Goal: Information Seeking & Learning: Compare options

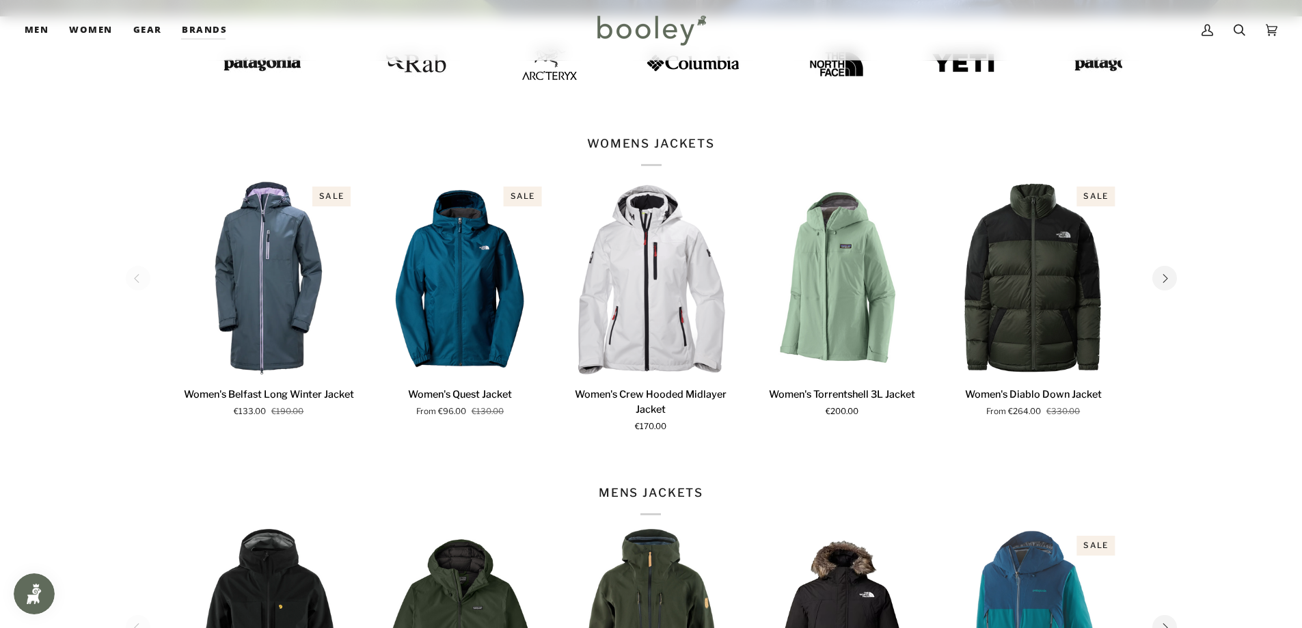
scroll to position [478, 0]
click at [1170, 280] on button "Next" at bounding box center [1164, 277] width 25 height 25
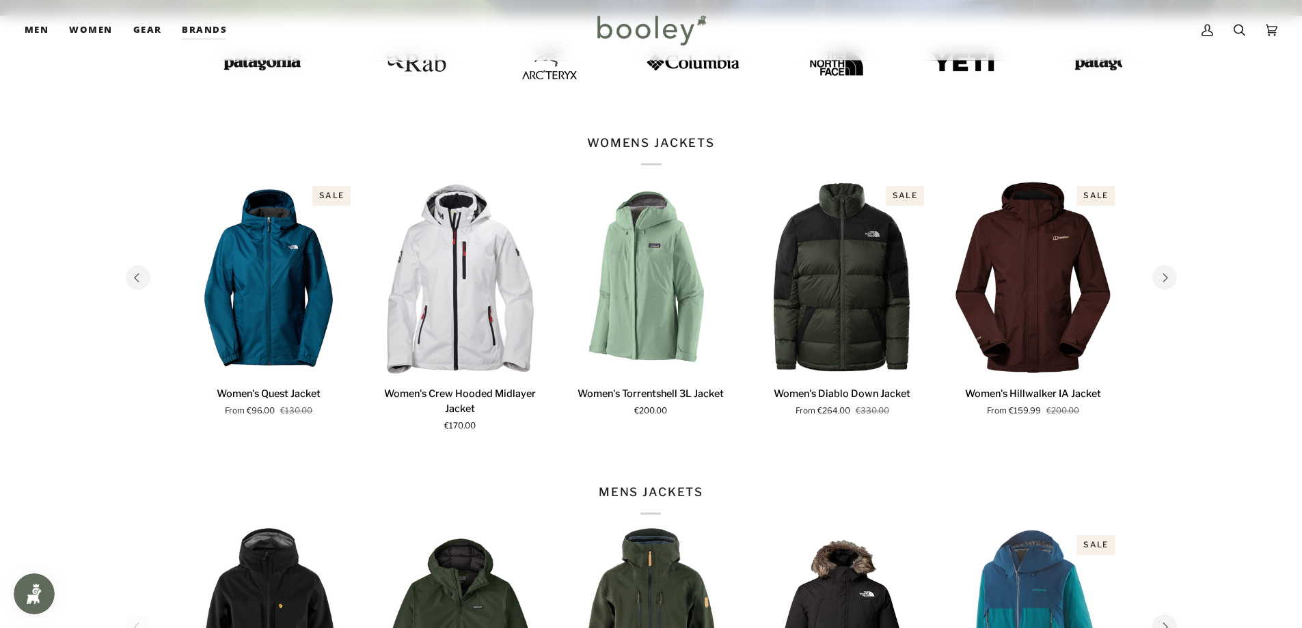
click at [1170, 280] on button "Next" at bounding box center [1164, 277] width 25 height 25
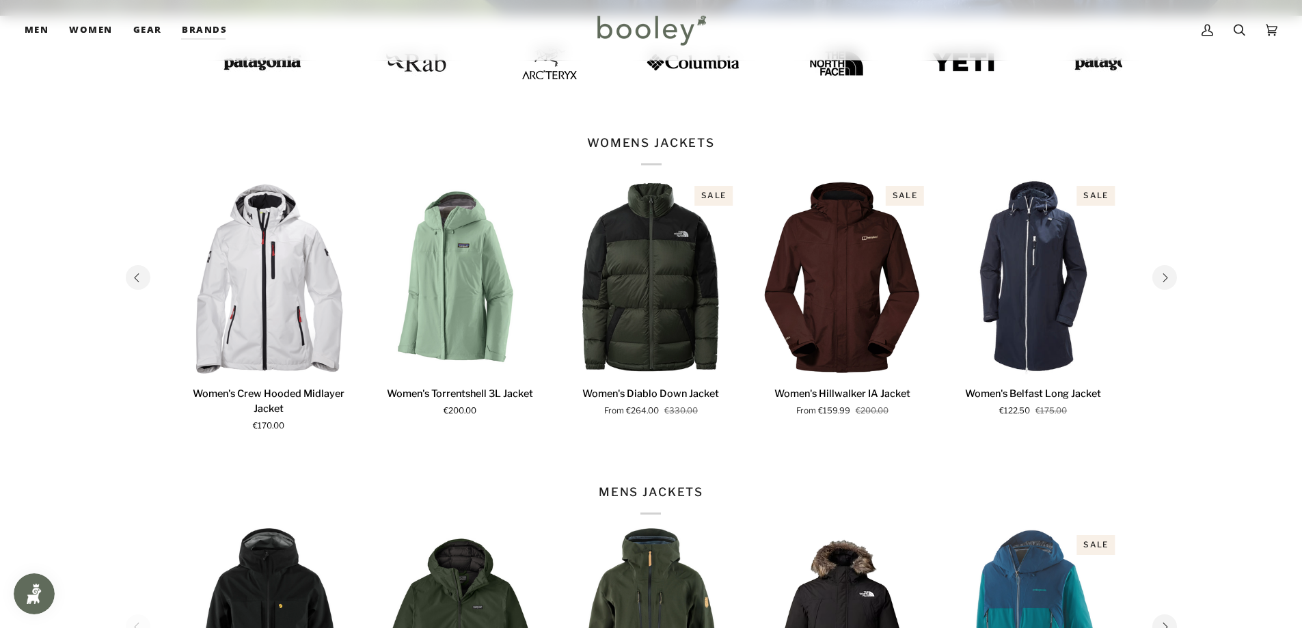
click at [1170, 280] on button "Next" at bounding box center [1164, 277] width 25 height 25
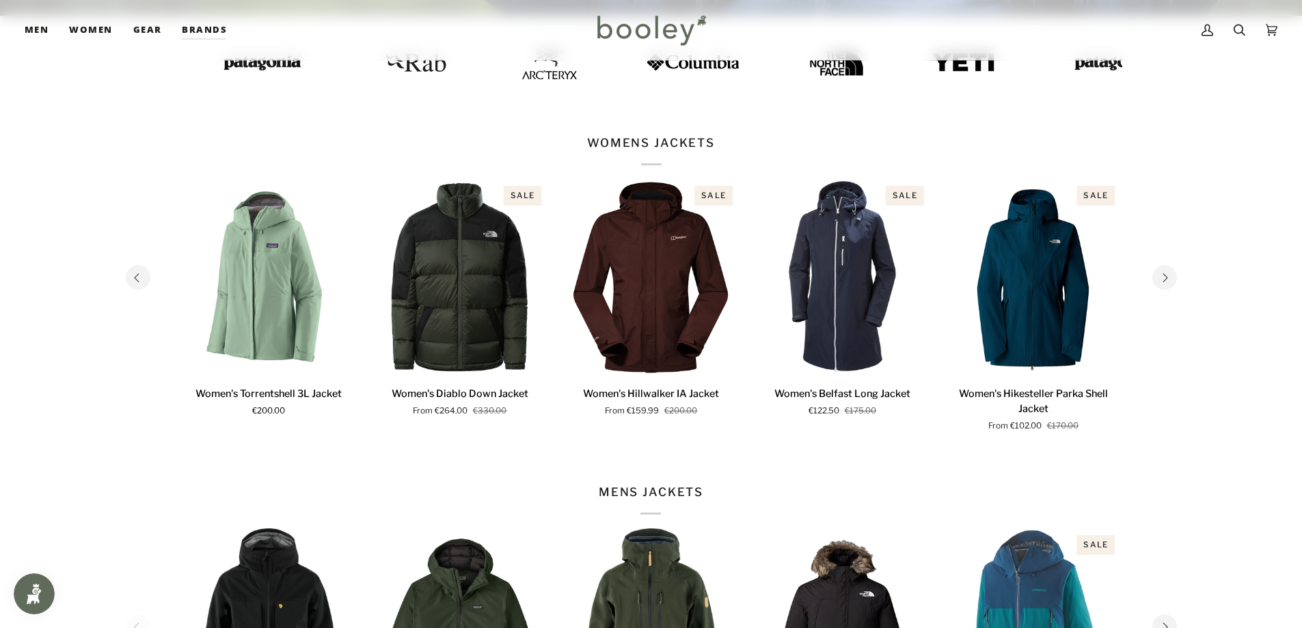
click at [1170, 280] on button "Next" at bounding box center [1164, 277] width 25 height 25
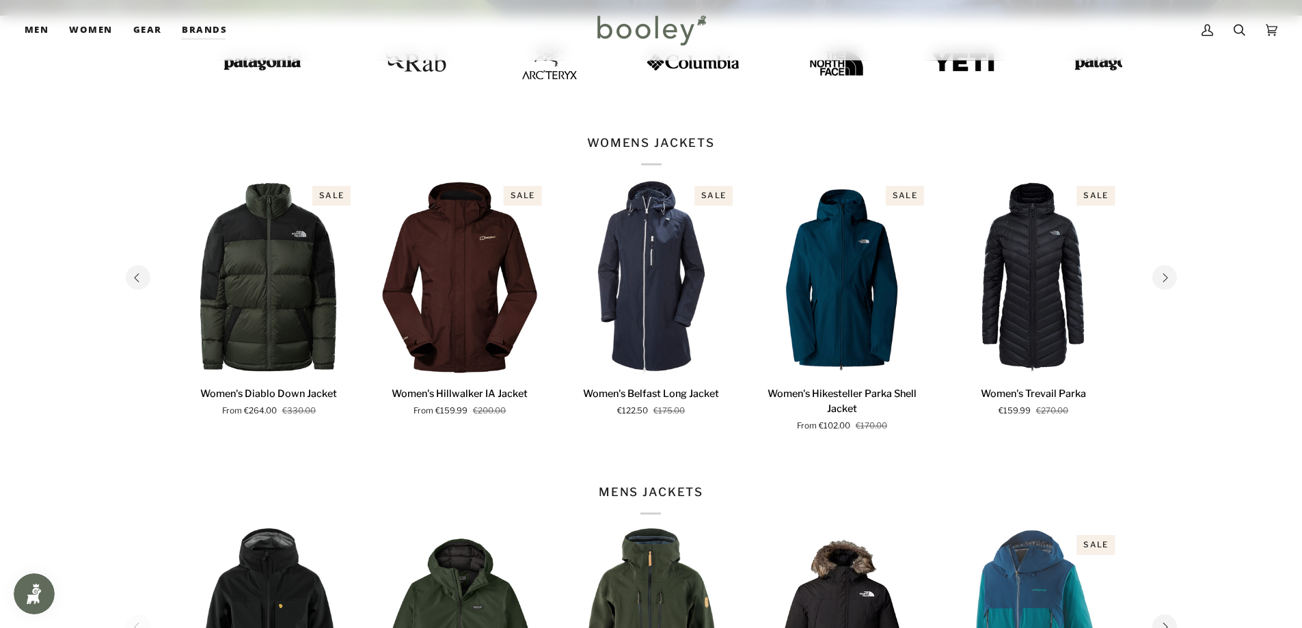
click at [1170, 280] on button "Next" at bounding box center [1164, 277] width 25 height 25
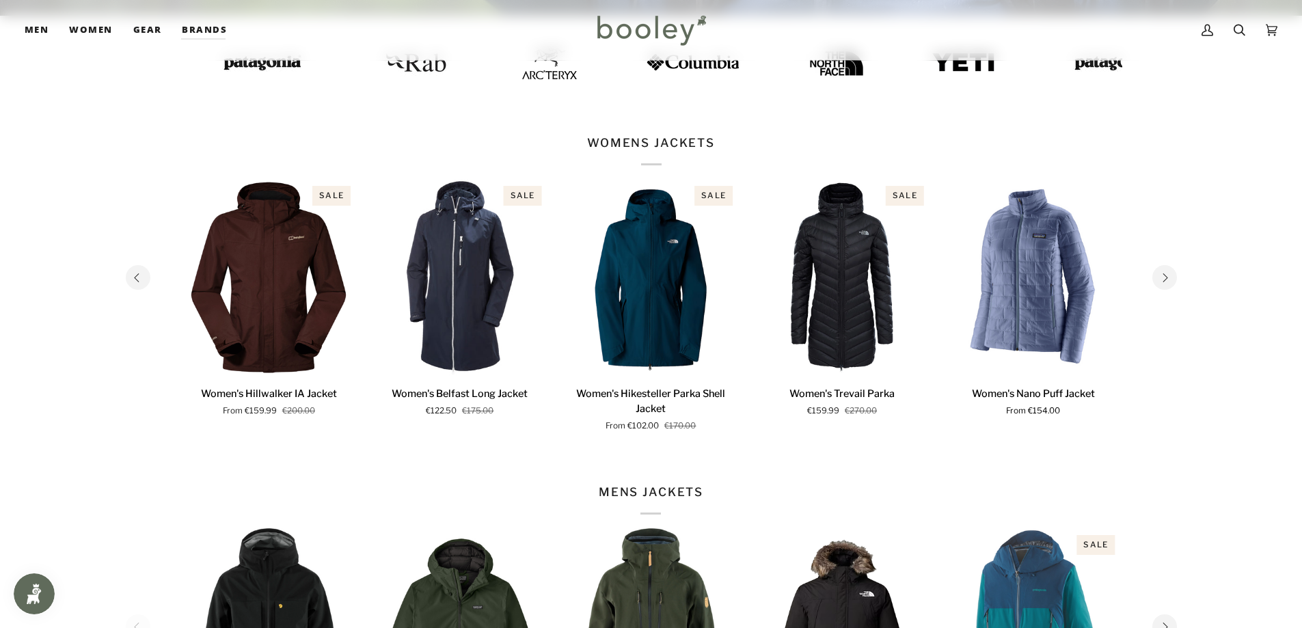
click at [1170, 280] on button "Next" at bounding box center [1164, 277] width 25 height 25
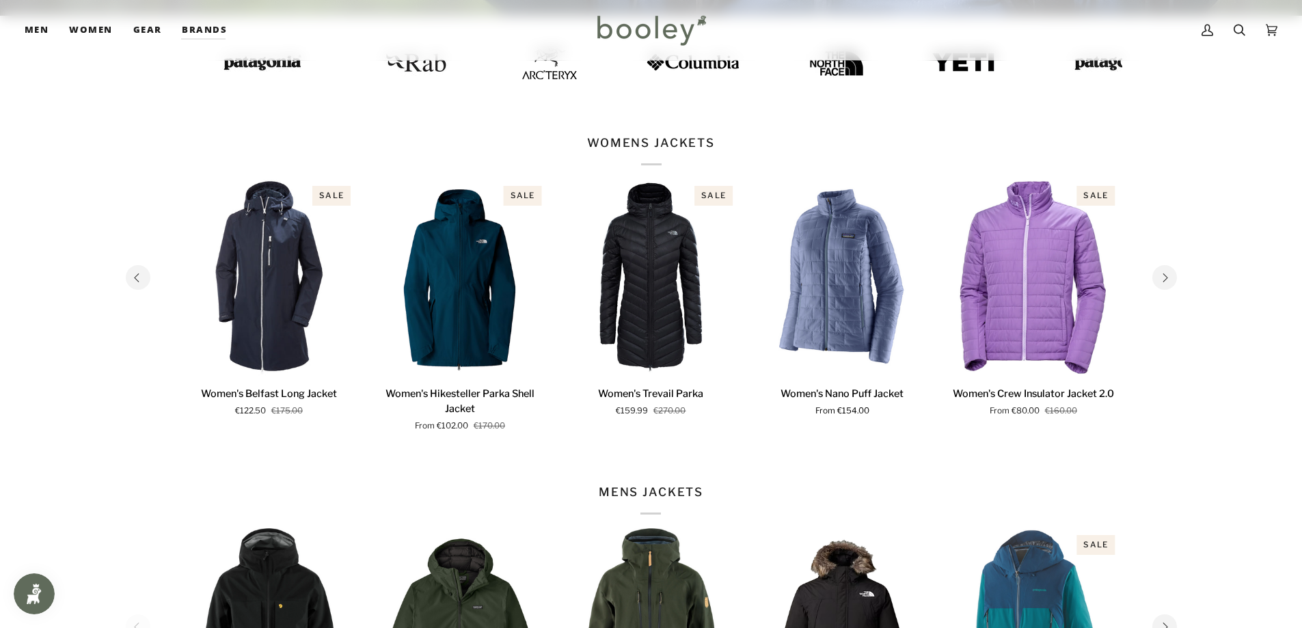
click at [1170, 279] on button "Next" at bounding box center [1164, 277] width 25 height 25
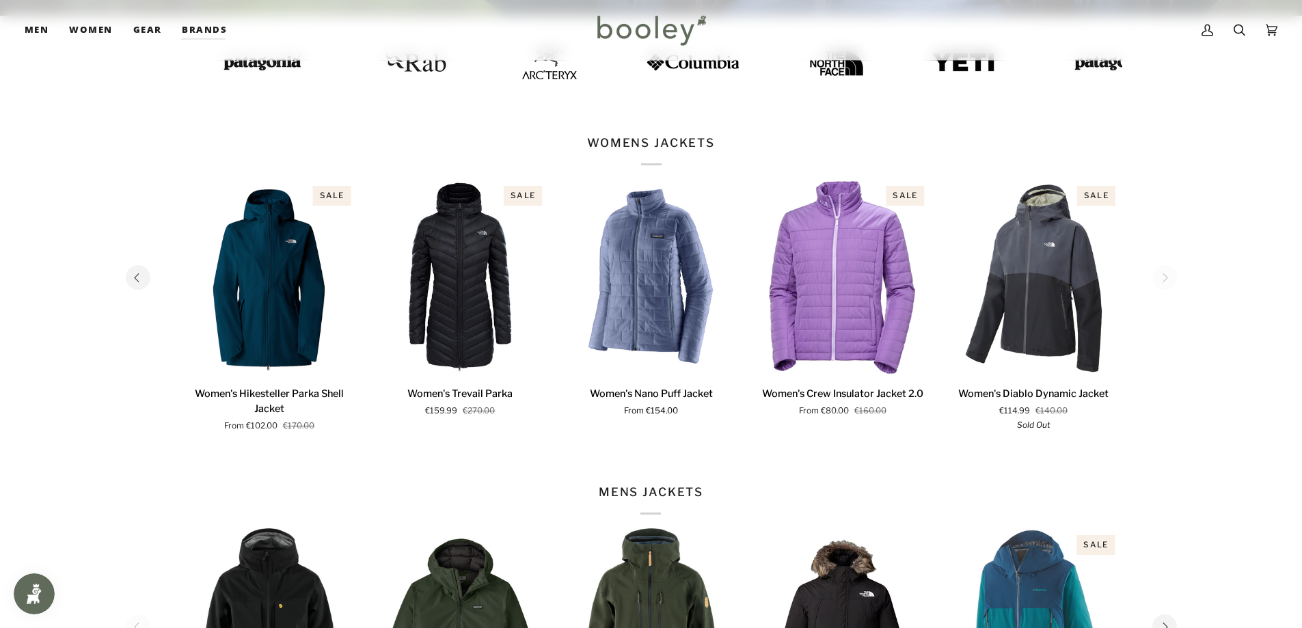
click at [1170, 279] on section "WOMENS JACKETS 1 2 3 4 5 6 Sale" at bounding box center [651, 284] width 1302 height 349
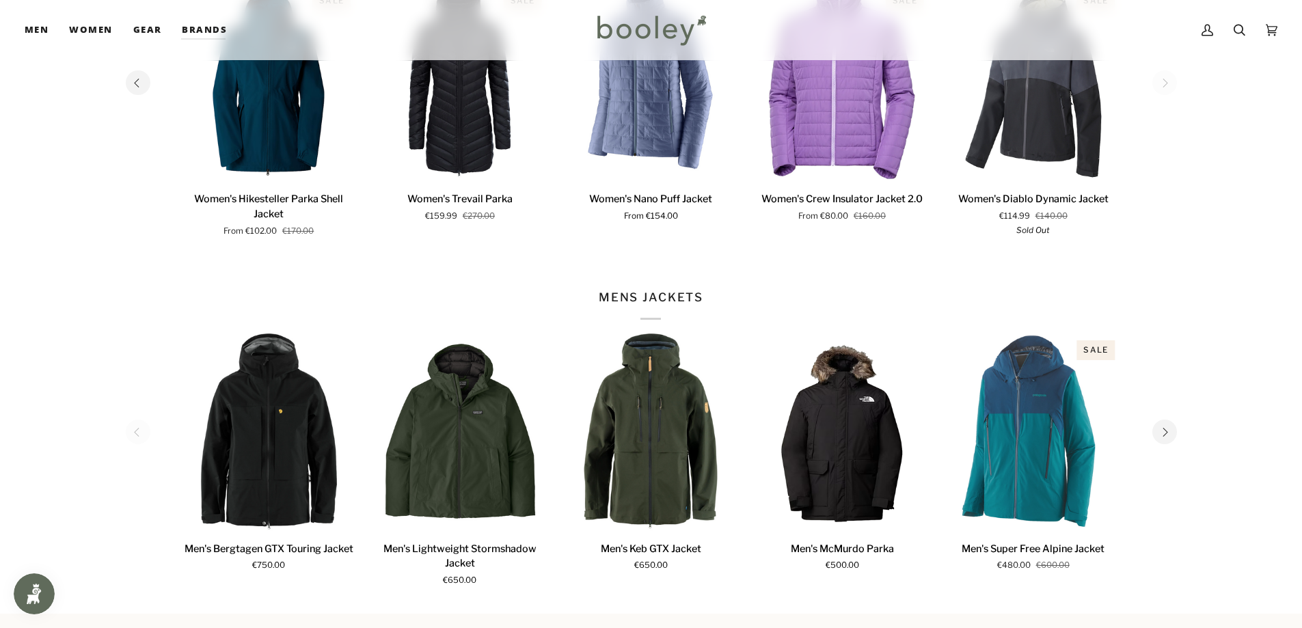
scroll to position [752, 0]
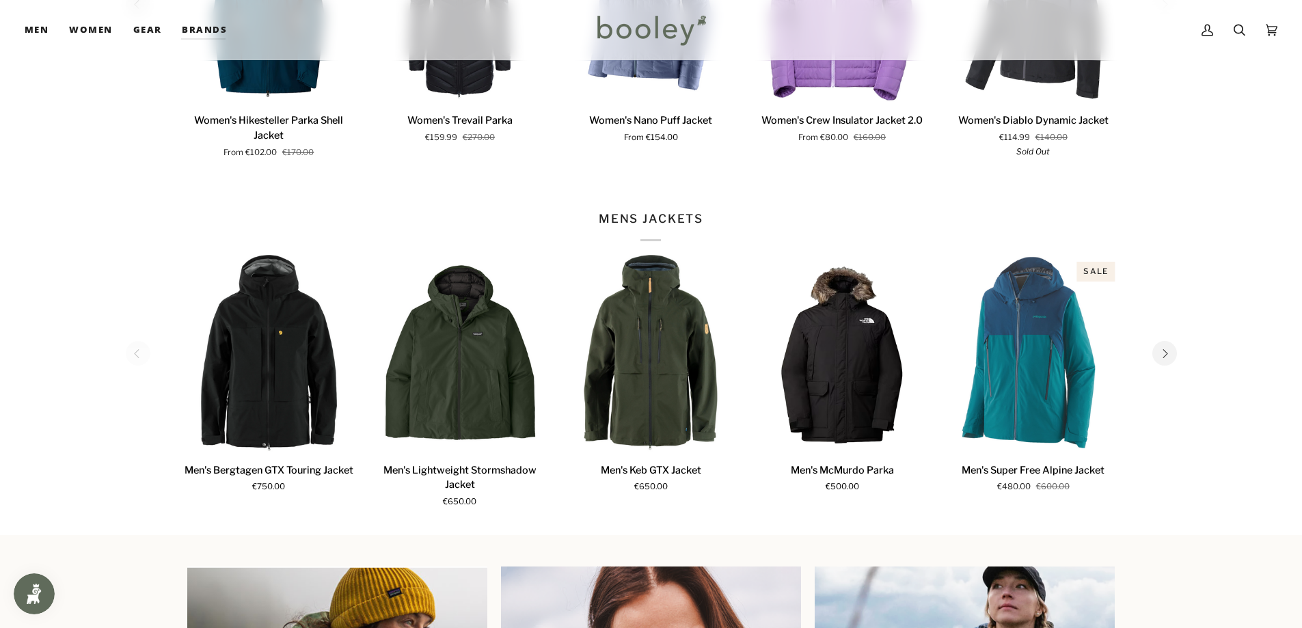
click at [1166, 344] on button "Next" at bounding box center [1164, 353] width 25 height 25
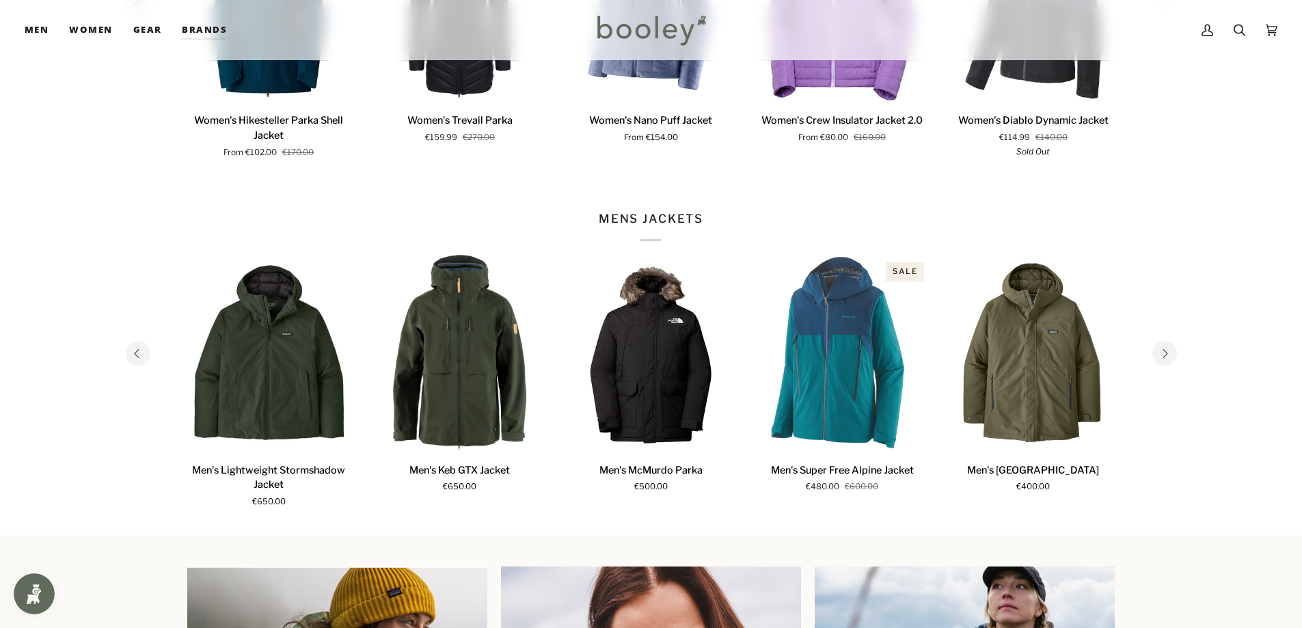
click at [1170, 351] on button "Next" at bounding box center [1164, 353] width 25 height 25
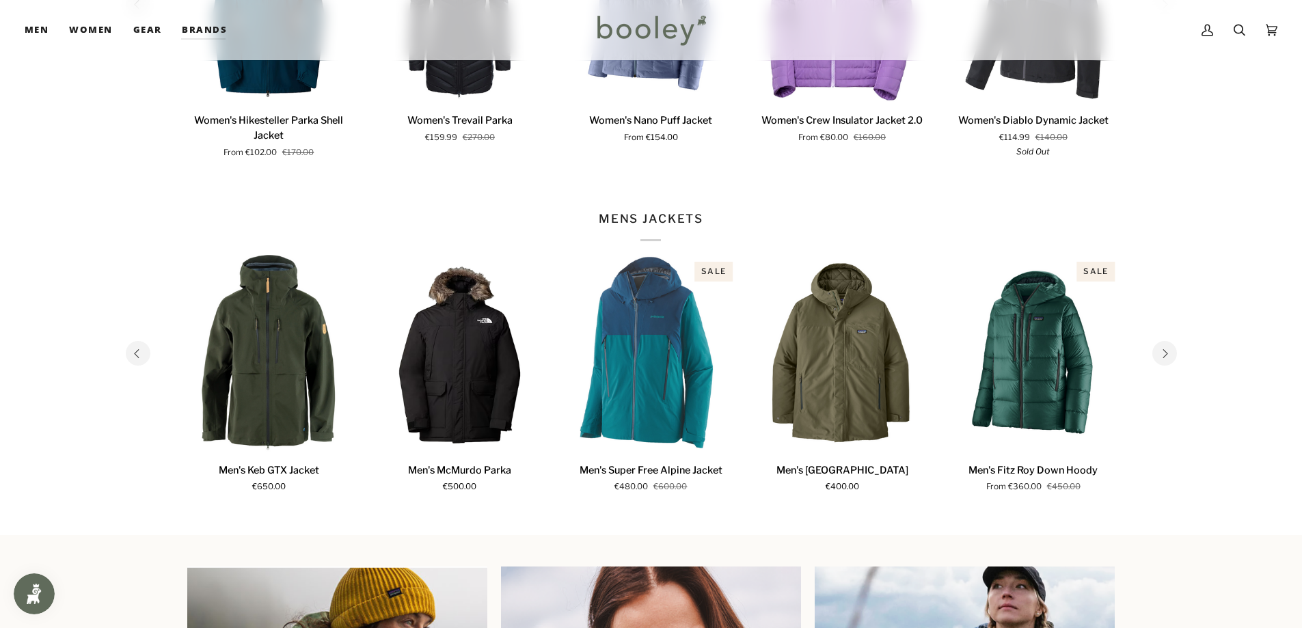
click at [1170, 351] on button "Next" at bounding box center [1164, 353] width 25 height 25
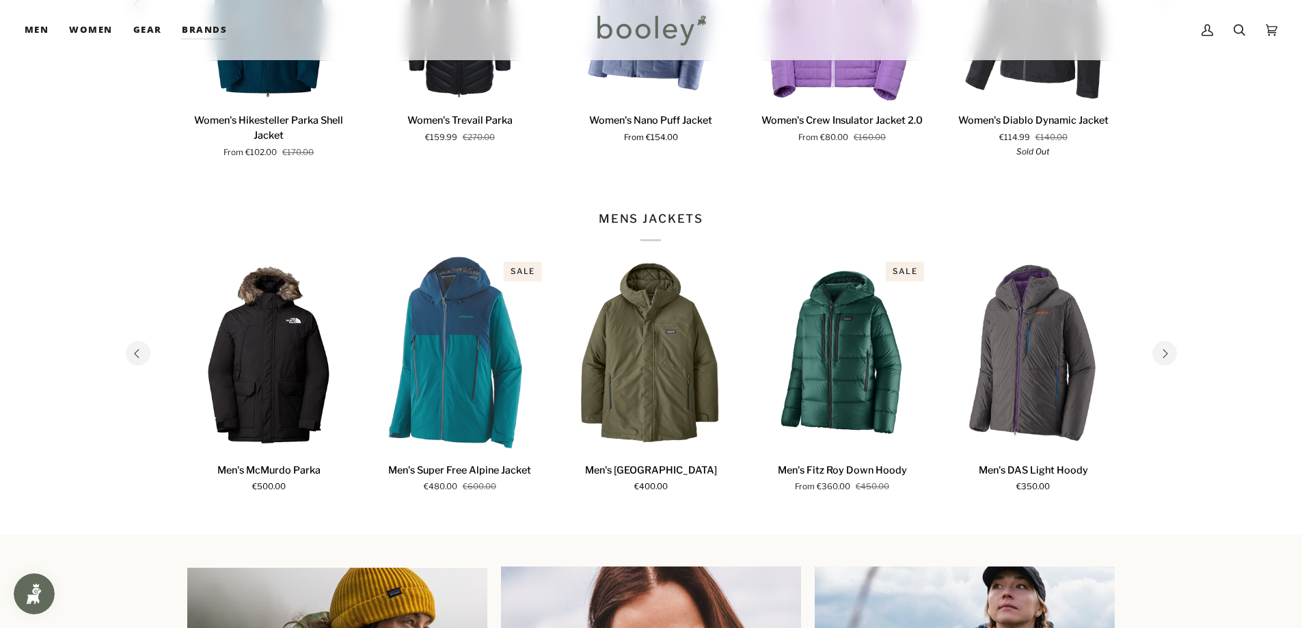
click at [1159, 350] on button "Next" at bounding box center [1164, 353] width 25 height 25
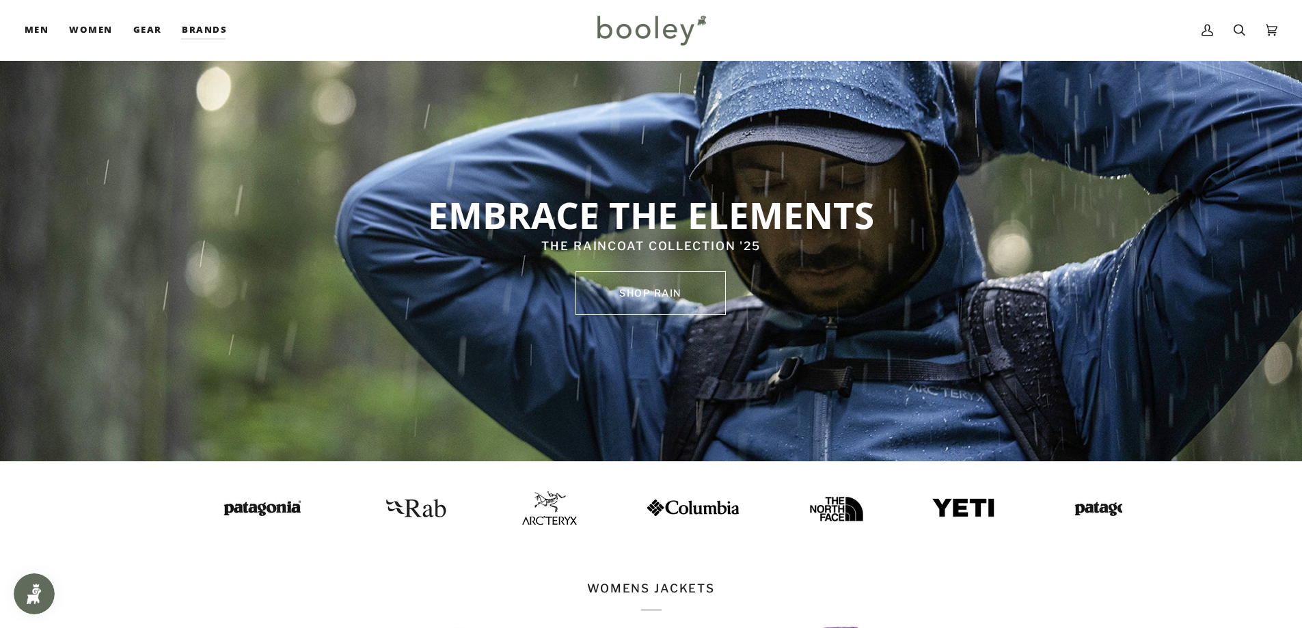
scroll to position [0, 0]
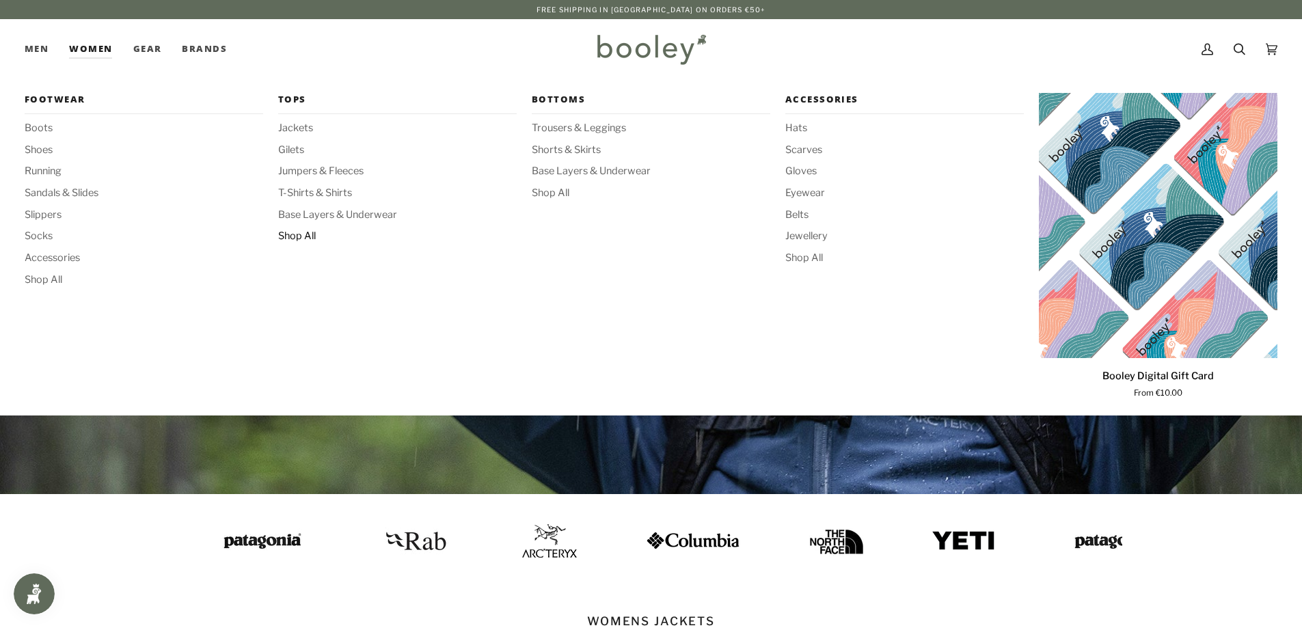
click at [301, 234] on span "Shop All" at bounding box center [397, 236] width 238 height 15
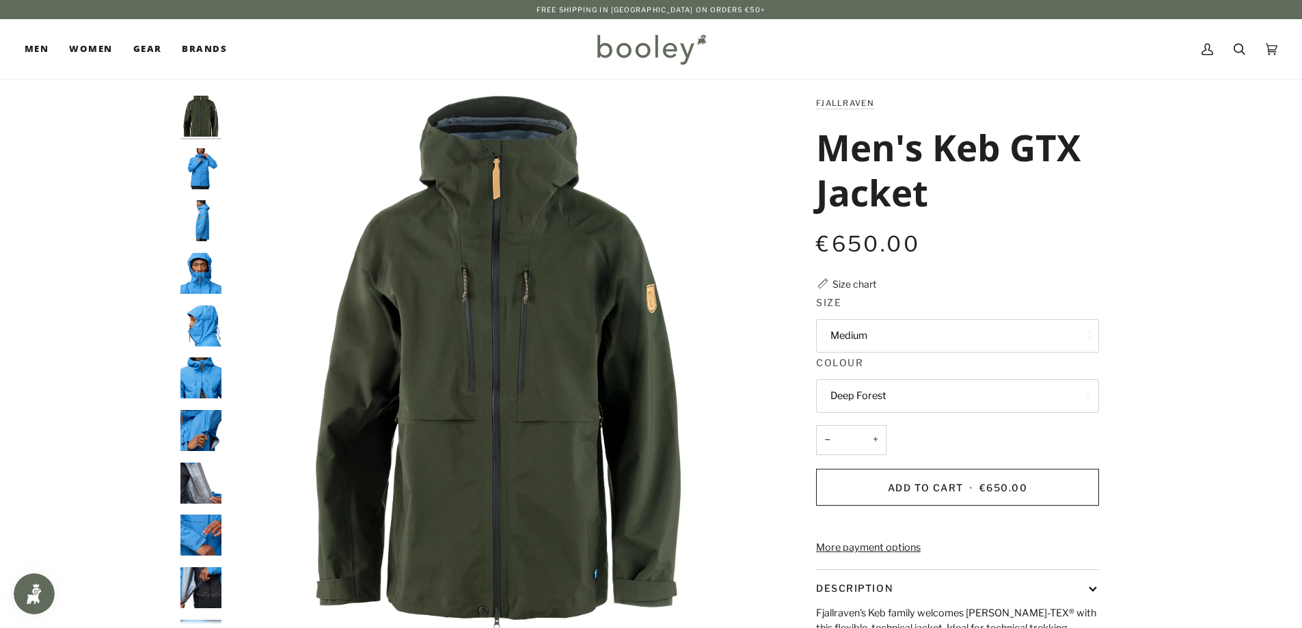
click at [946, 320] on button "Medium" at bounding box center [957, 335] width 283 height 33
click at [1160, 310] on div at bounding box center [651, 465] width 1302 height 739
click at [201, 171] on img "Fjallraven Men's Keb GTX Jacket - Booley Galway" at bounding box center [200, 168] width 41 height 41
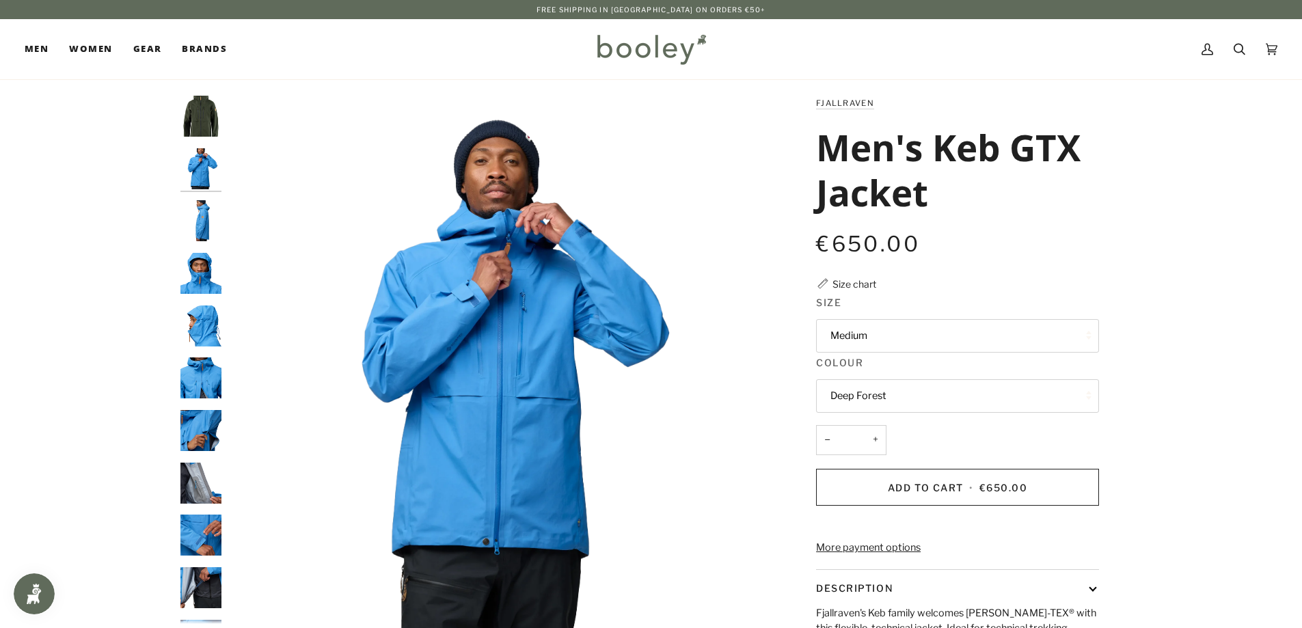
click at [204, 224] on img "Fjallraven Men's Keb GTX Jacket - Booley Galway" at bounding box center [200, 220] width 41 height 41
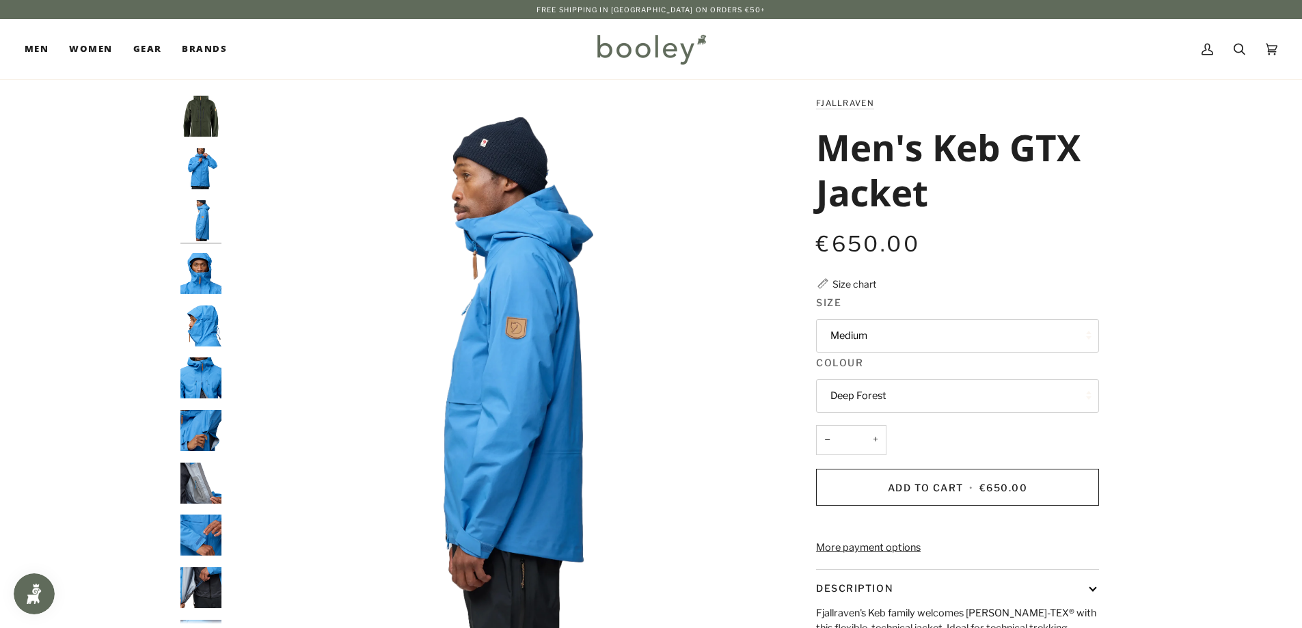
click at [200, 254] on img "Fjallraven Men's Keb GTX Jacket - Booley Galway" at bounding box center [200, 273] width 41 height 41
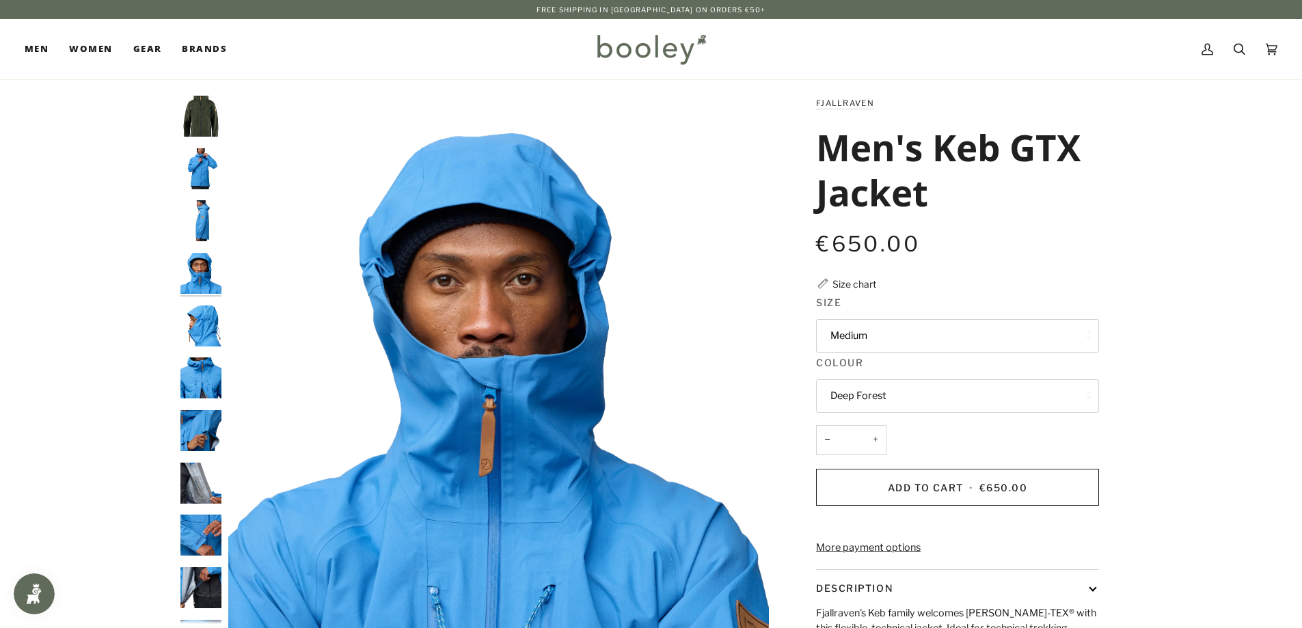
click at [202, 294] on img "Fjallraven Men's Keb GTX Jacket - Booley Galway" at bounding box center [200, 273] width 41 height 41
click at [204, 276] on img "Fjallraven Men's Keb GTX Jacket - Booley Galway" at bounding box center [200, 273] width 41 height 41
click at [202, 313] on img "Fjallraven Men's Keb GTX Jacket - Booley Galway" at bounding box center [200, 325] width 41 height 41
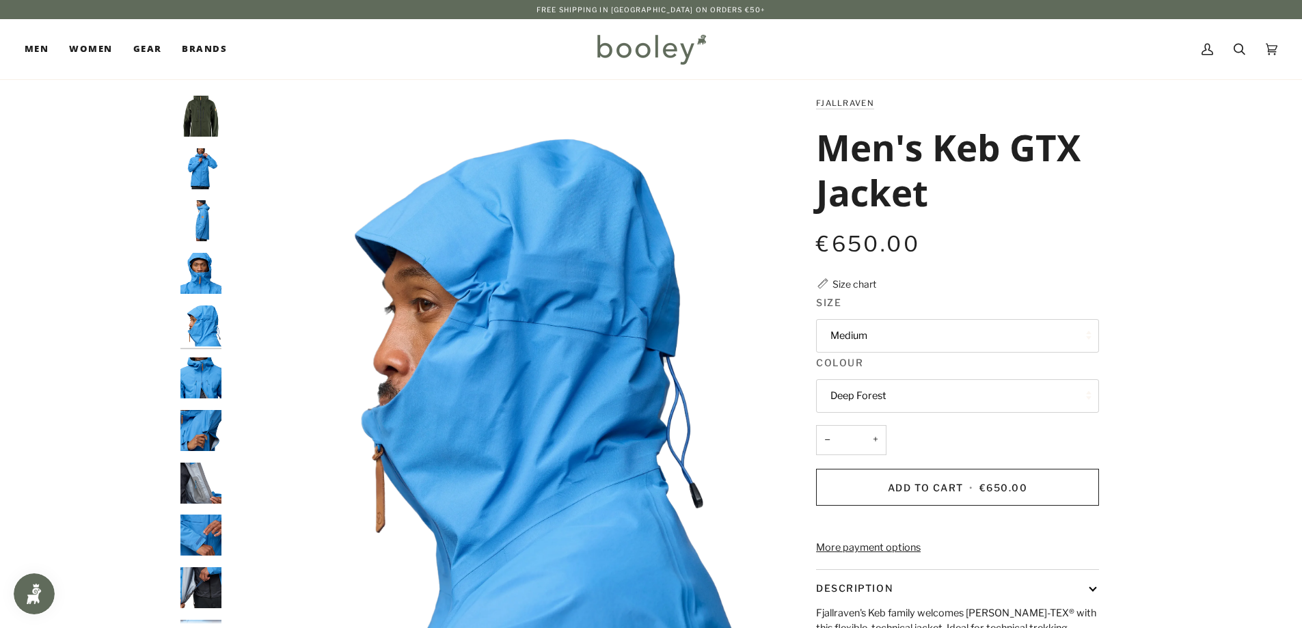
click at [201, 376] on img "Fjallraven Men's Keb GTX Jacket - Booley Galway" at bounding box center [200, 377] width 41 height 41
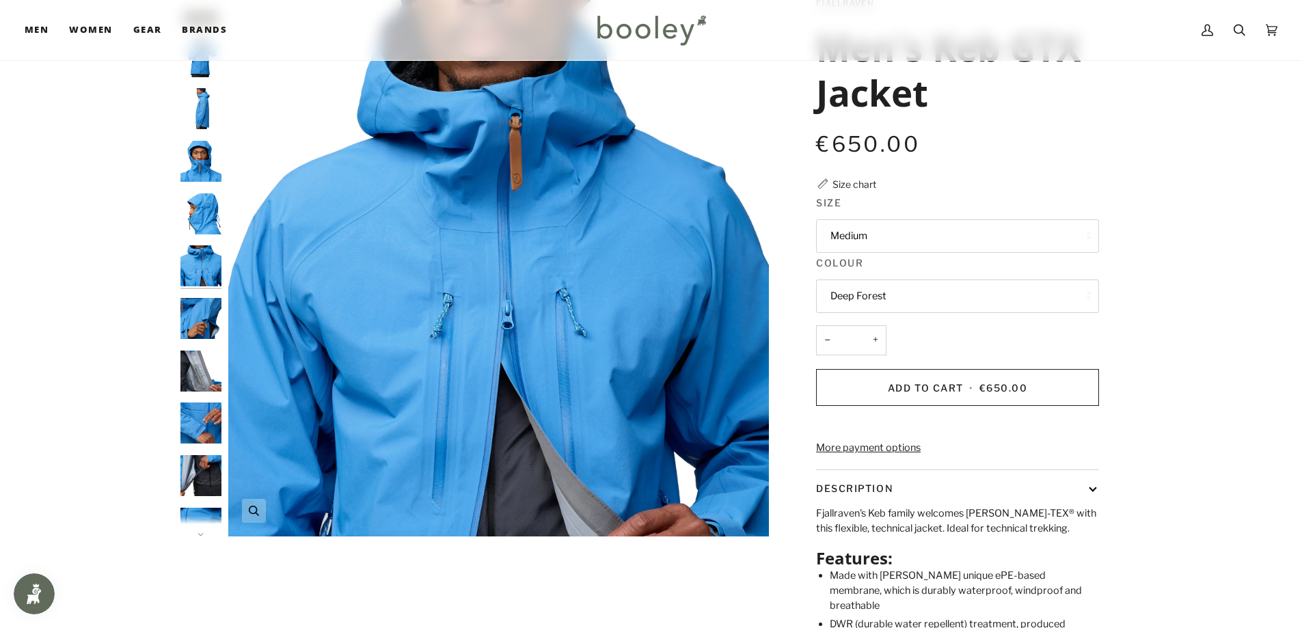
scroll to position [68, 0]
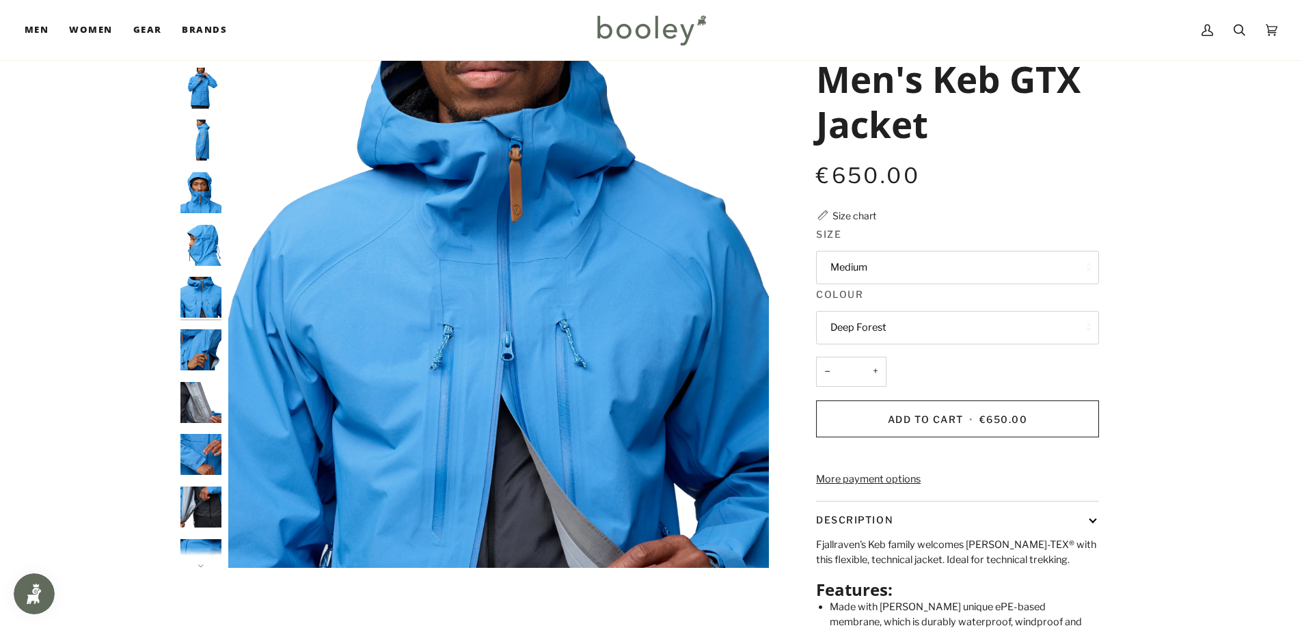
click at [205, 348] on img "Fjallraven Men's Keb GTX Jacket - Booley Galway" at bounding box center [200, 349] width 41 height 41
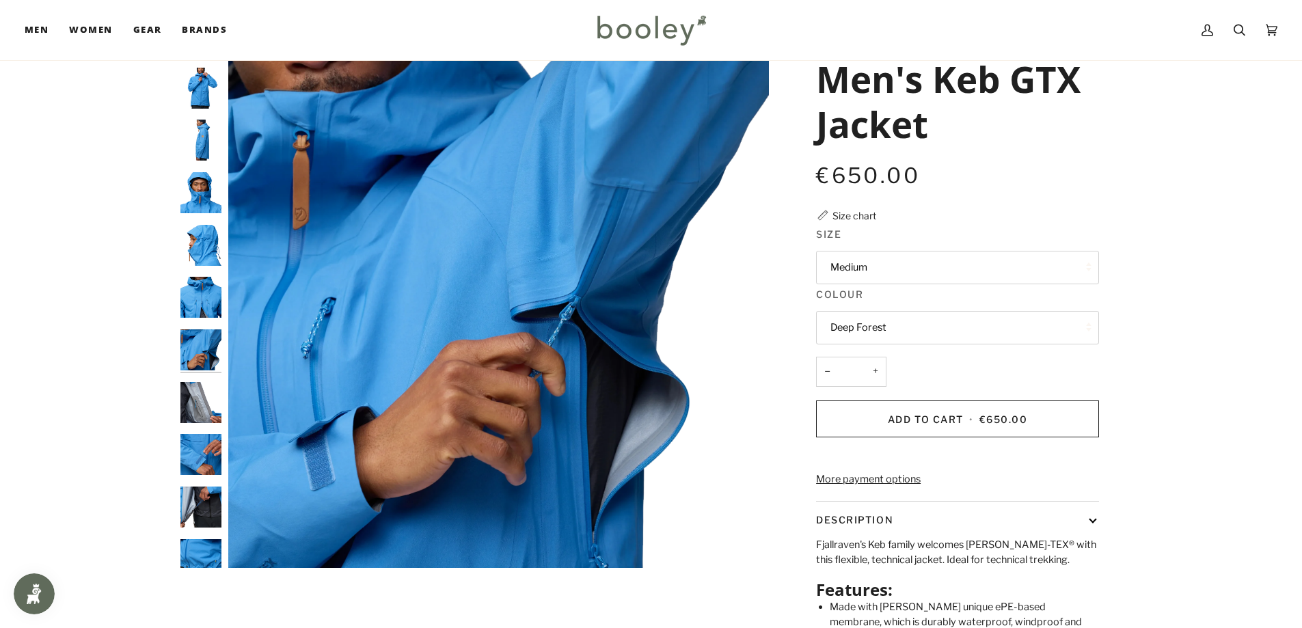
scroll to position [36, 0]
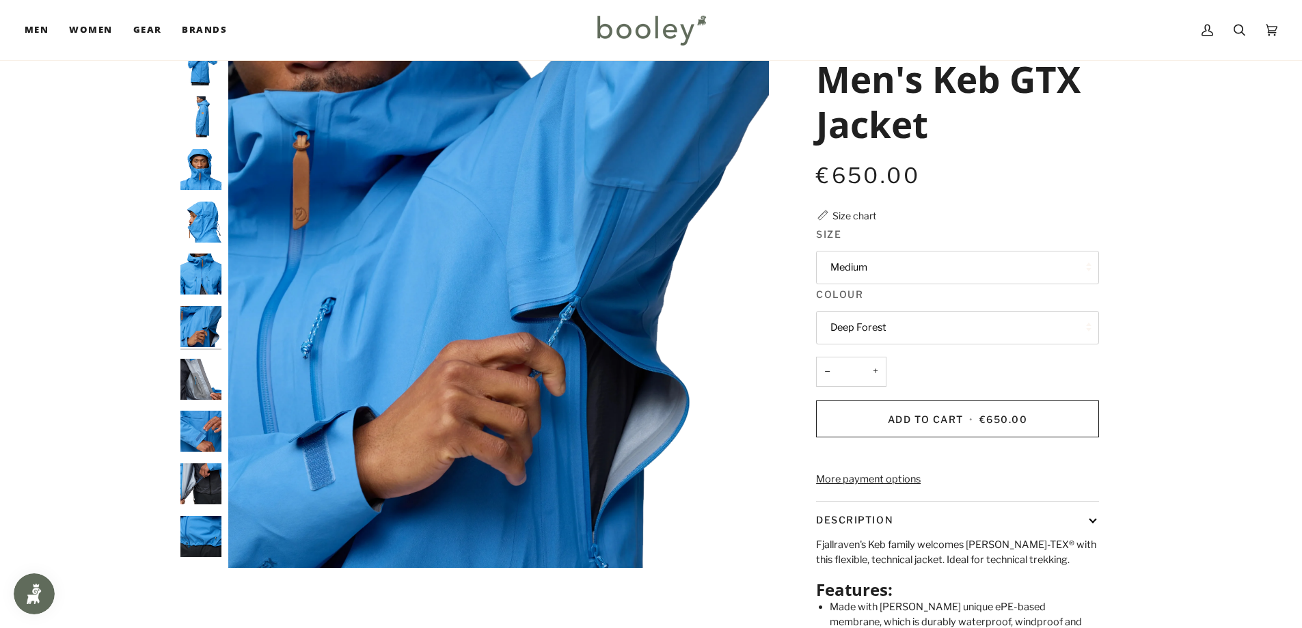
click at [205, 379] on img "Fjallraven Men's Keb GTX Jacket - Booley Galway" at bounding box center [200, 379] width 41 height 41
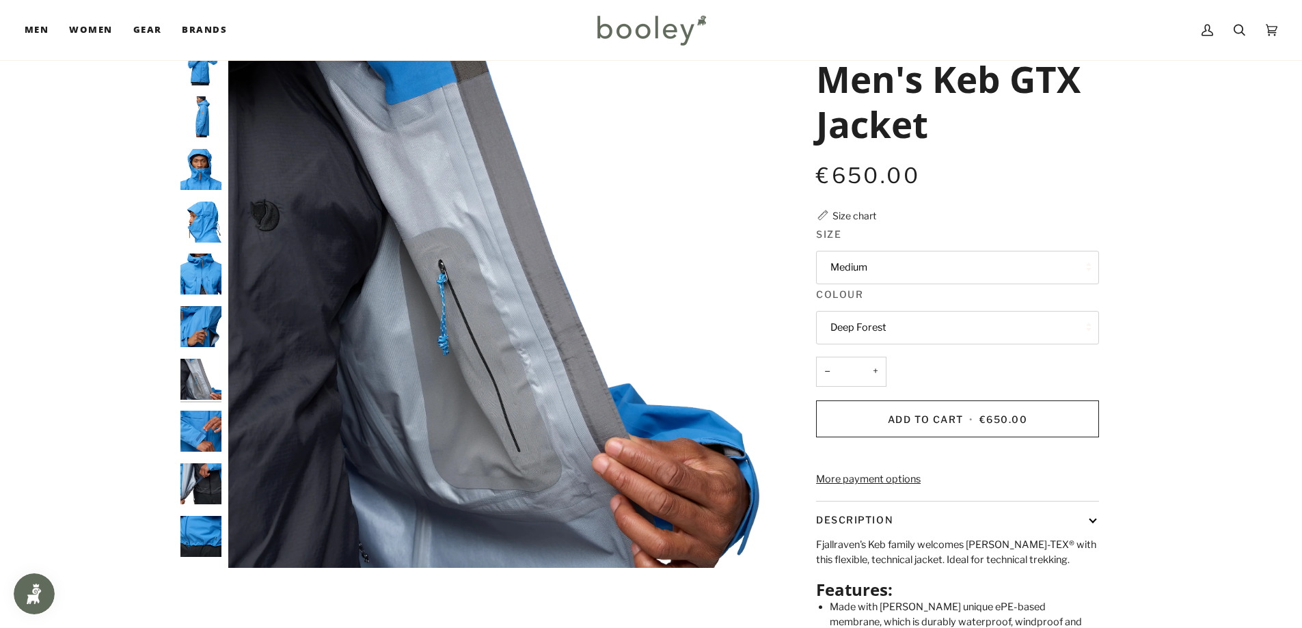
click at [198, 432] on img "Fjallraven Men's Keb GTX Jacket - Booley Galway" at bounding box center [200, 431] width 41 height 41
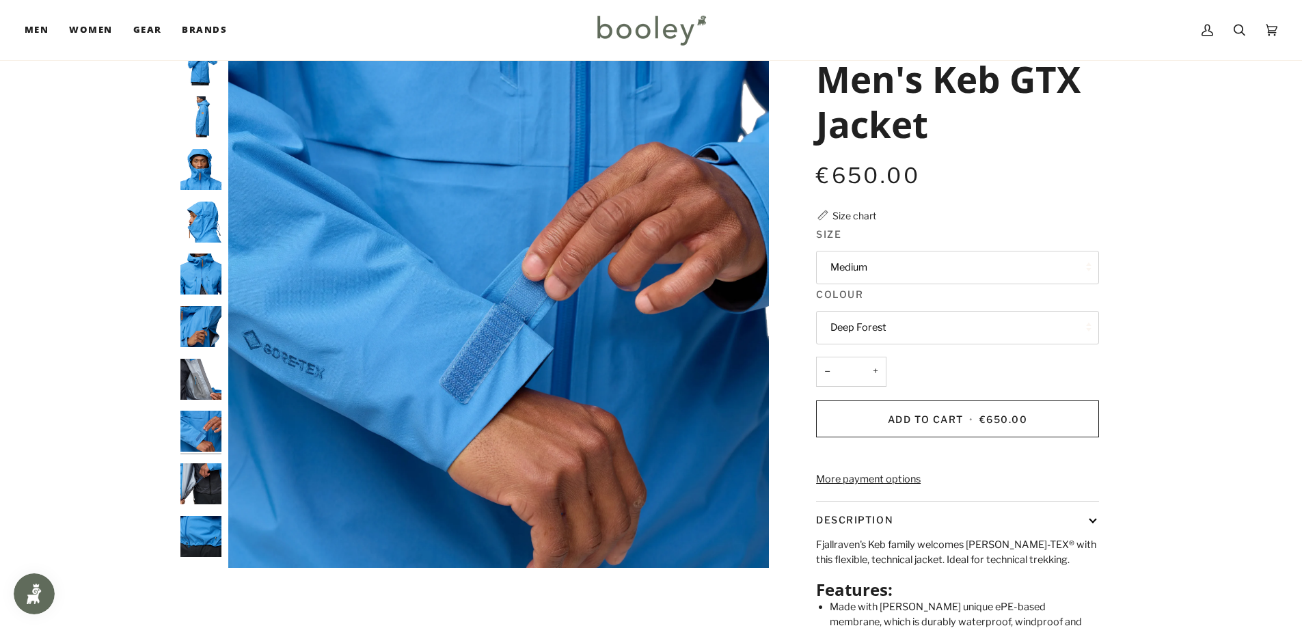
click at [190, 463] on div at bounding box center [204, 297] width 48 height 540
click at [188, 473] on img "Fjallraven Men's Keb GTX Jacket - Booley Galway" at bounding box center [200, 483] width 41 height 41
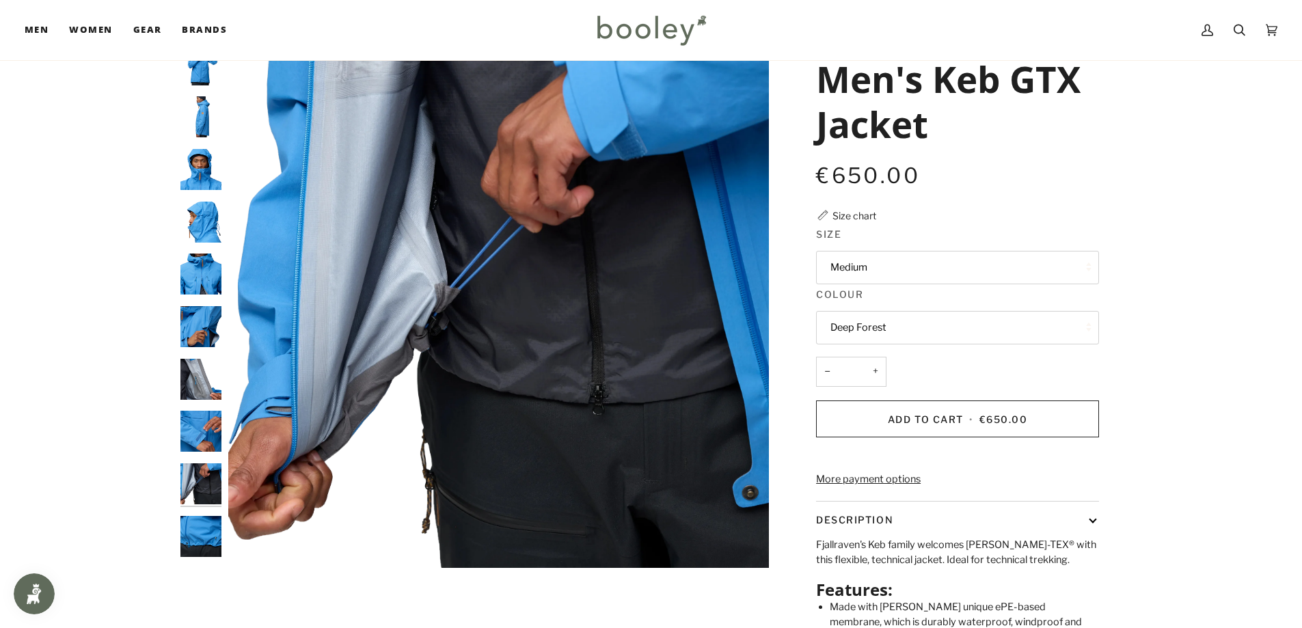
scroll to position [137, 0]
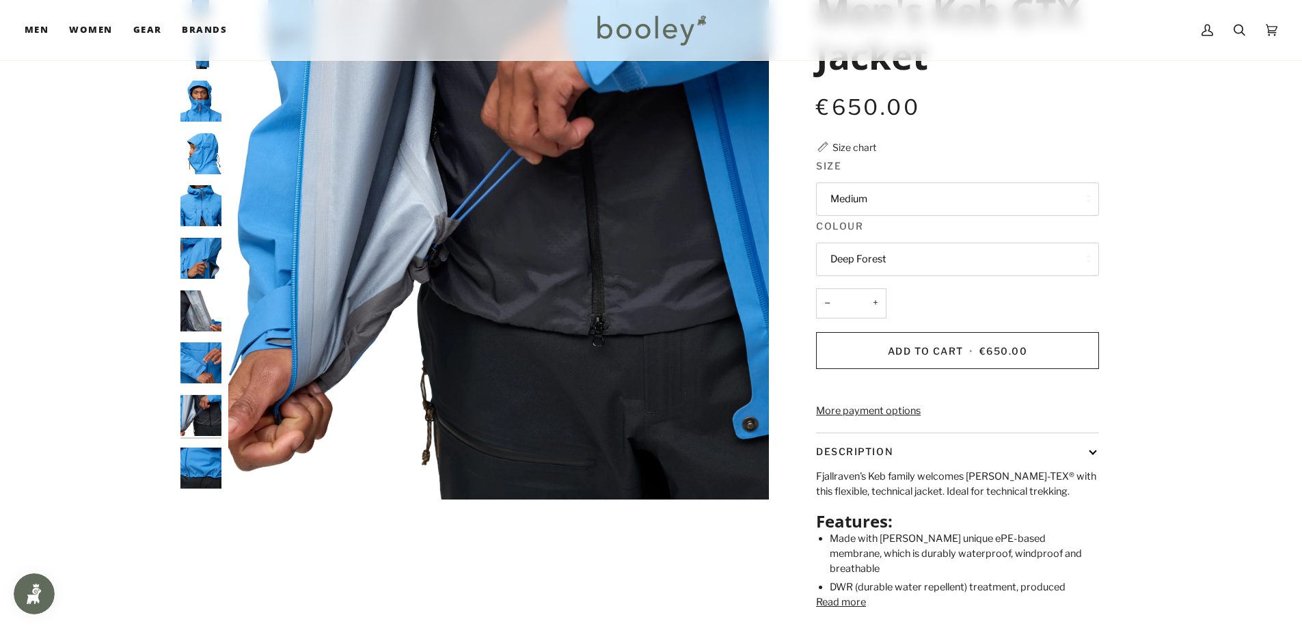
click at [189, 470] on img "Fjallraven Men's Keb GTX Jacket - Booley Galway" at bounding box center [200, 468] width 41 height 41
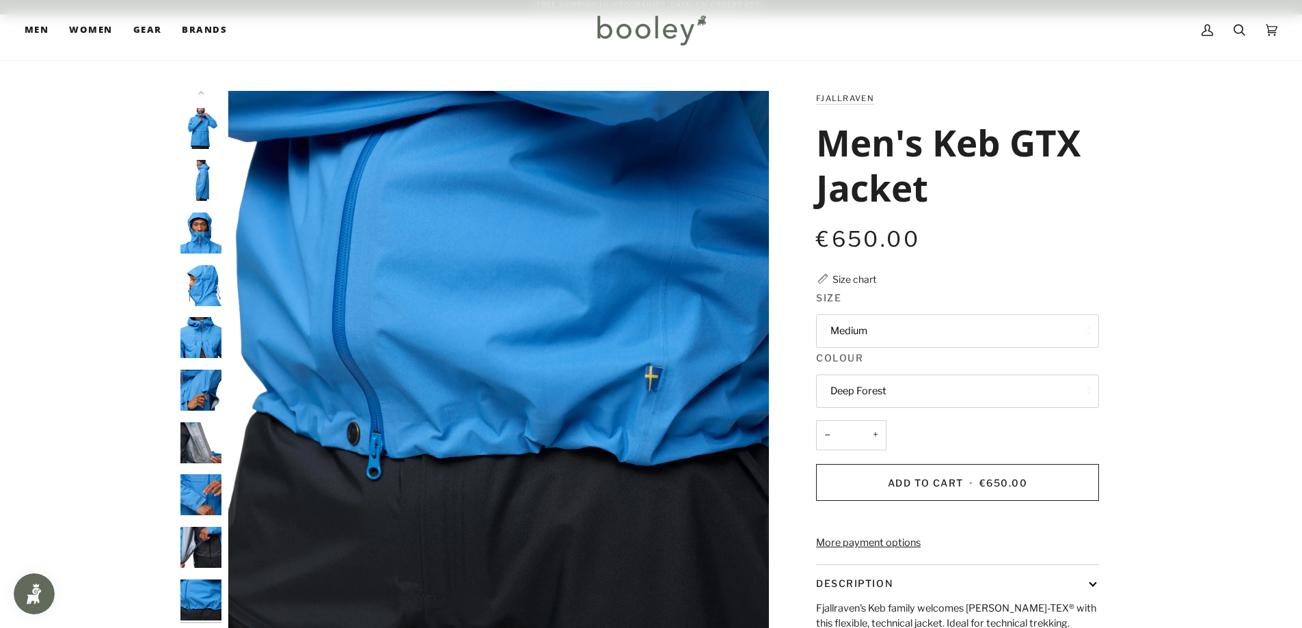
scroll to position [0, 0]
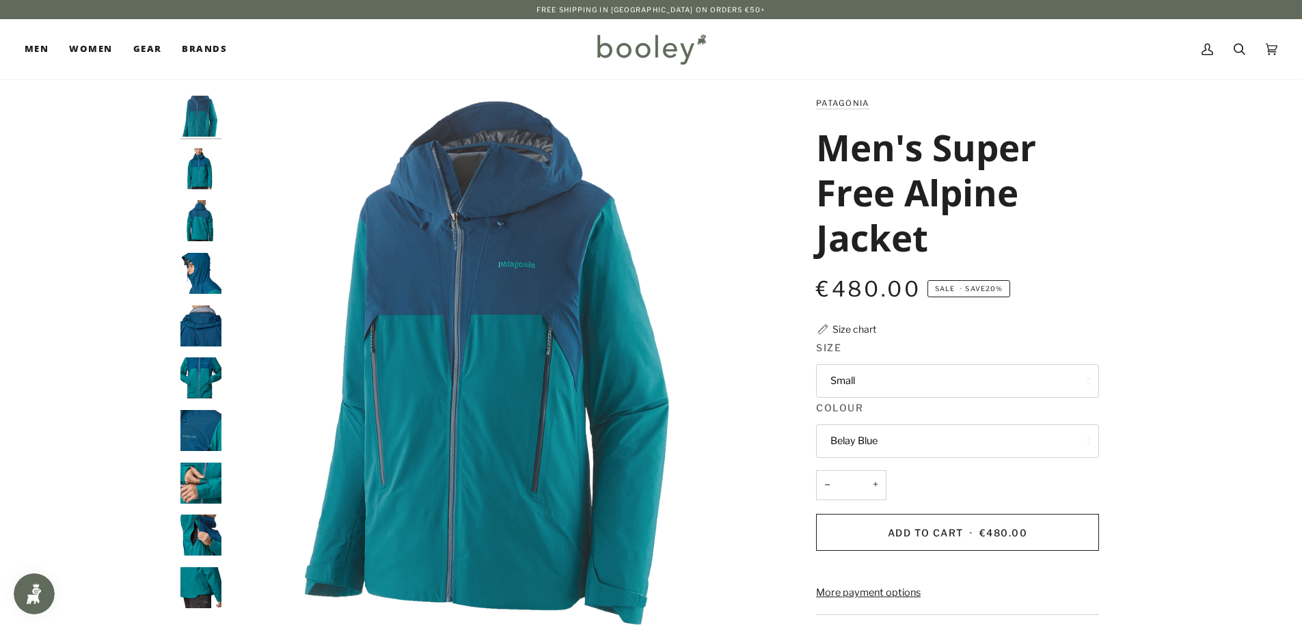
click at [197, 121] on img "Patagonia Men's Super Free Alpine Jacket - Booley Galway" at bounding box center [200, 116] width 41 height 41
click at [190, 174] on img "Patagonia Men's Super Free Alpine Jacket - Booley Galway" at bounding box center [200, 168] width 41 height 41
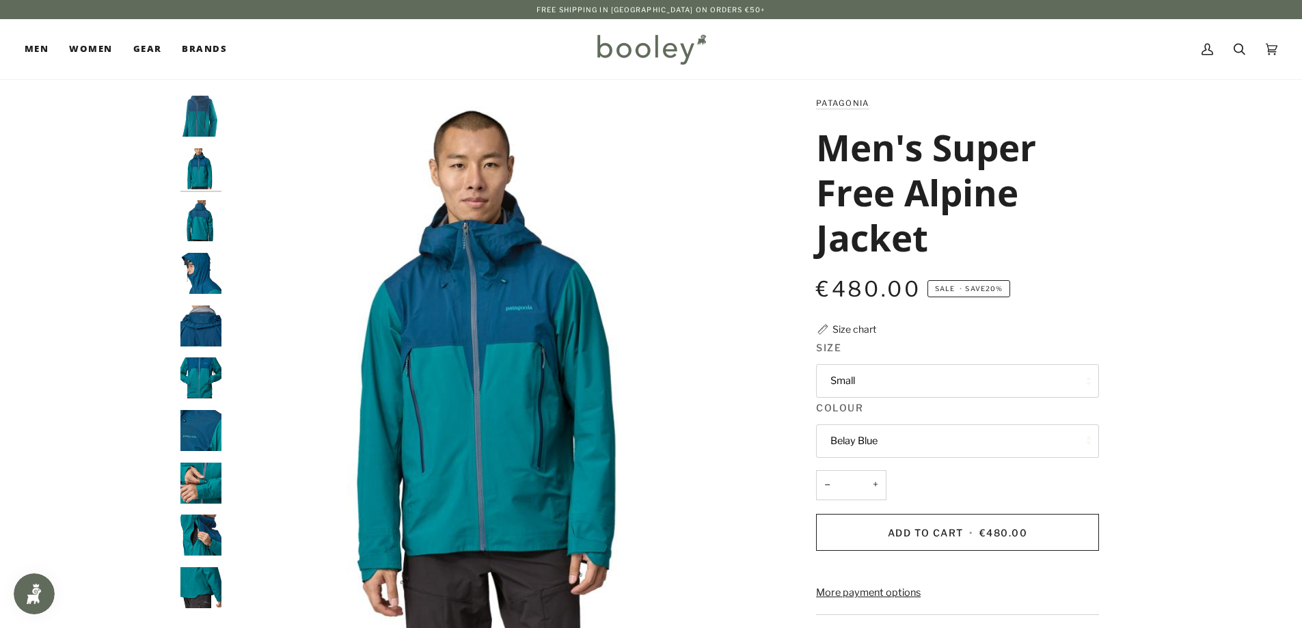
click at [191, 210] on img "Patagonia Men's Super Free Alpine Jacket - Booley Galway" at bounding box center [200, 220] width 41 height 41
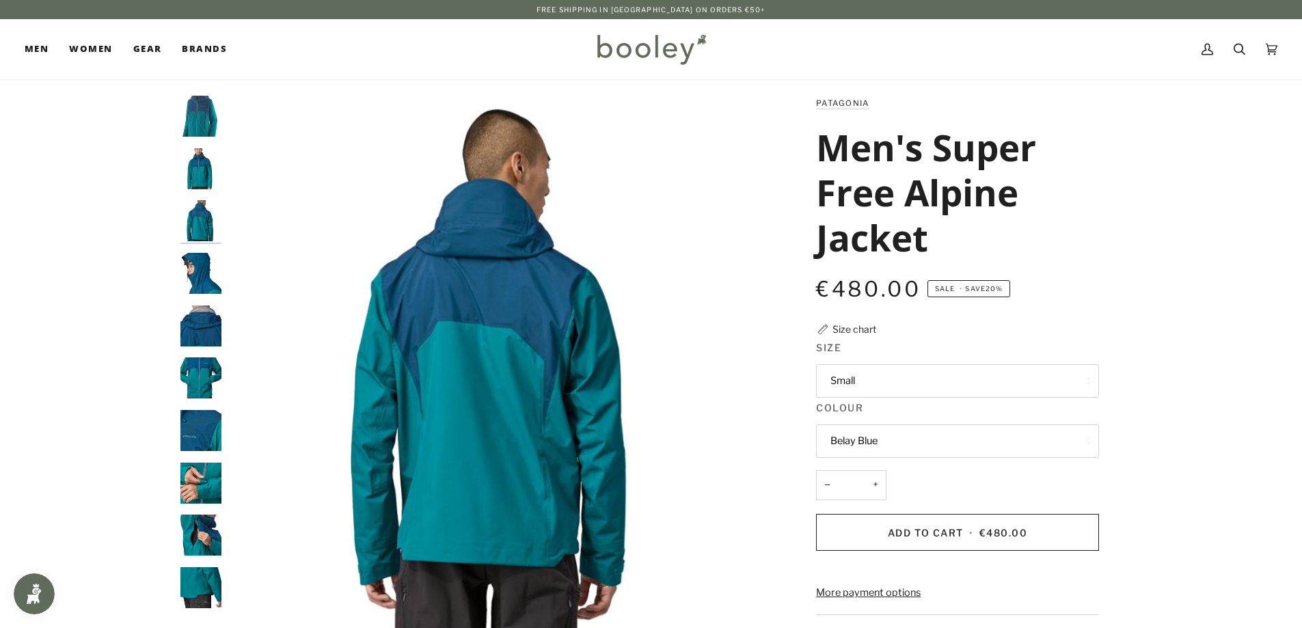
click at [199, 259] on img "Patagonia Men's Super Free Alpine Jacket - Booley Galway" at bounding box center [200, 273] width 41 height 41
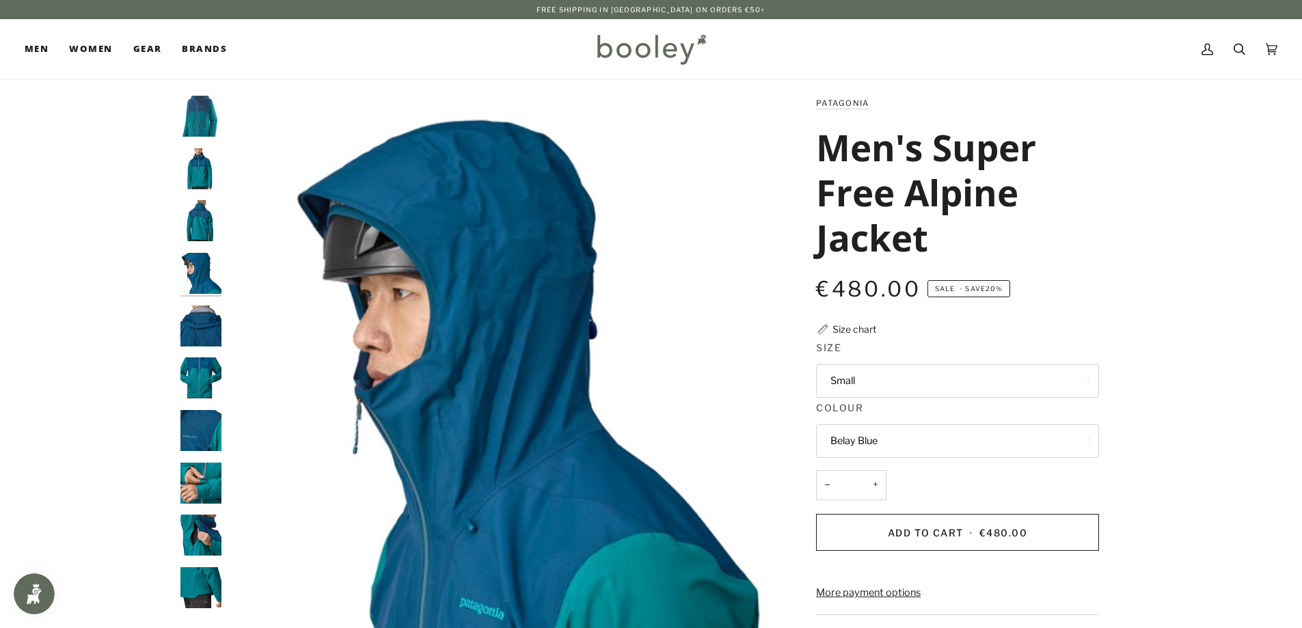
click at [199, 318] on img "Patagonia Men's Super Free Alpine Jacket - Booley Galway" at bounding box center [200, 325] width 41 height 41
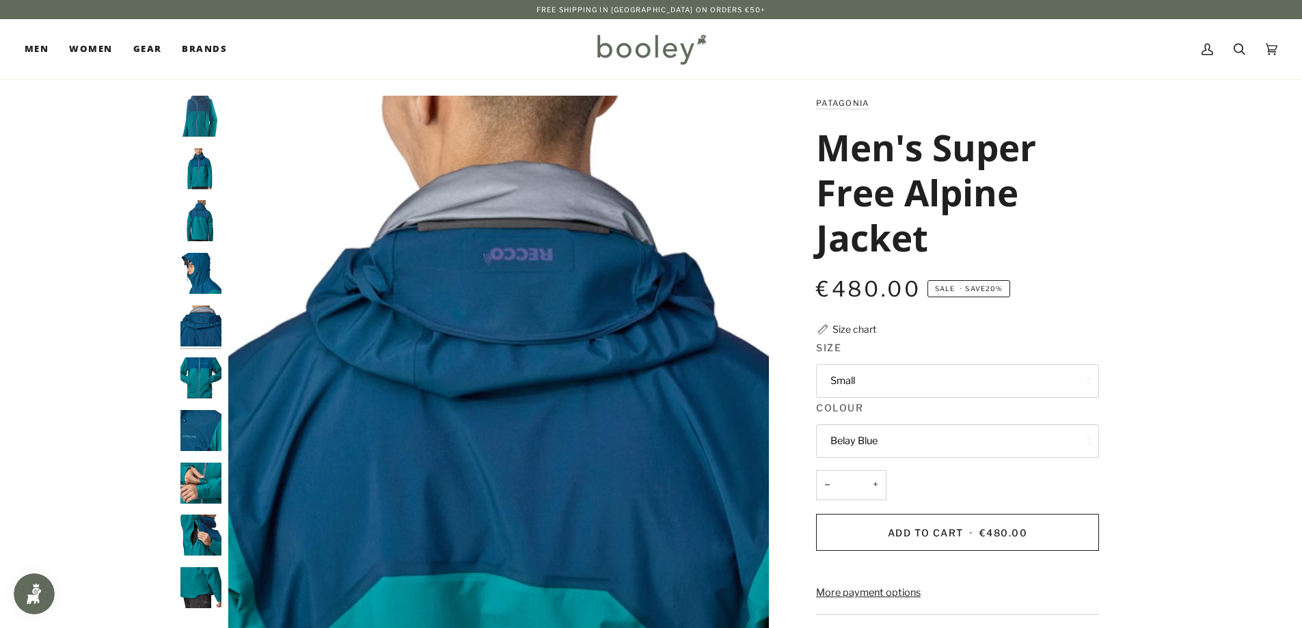
click at [202, 361] on img "Patagonia Men's Super Free Alpine Jacket - Booley Galway" at bounding box center [200, 377] width 41 height 41
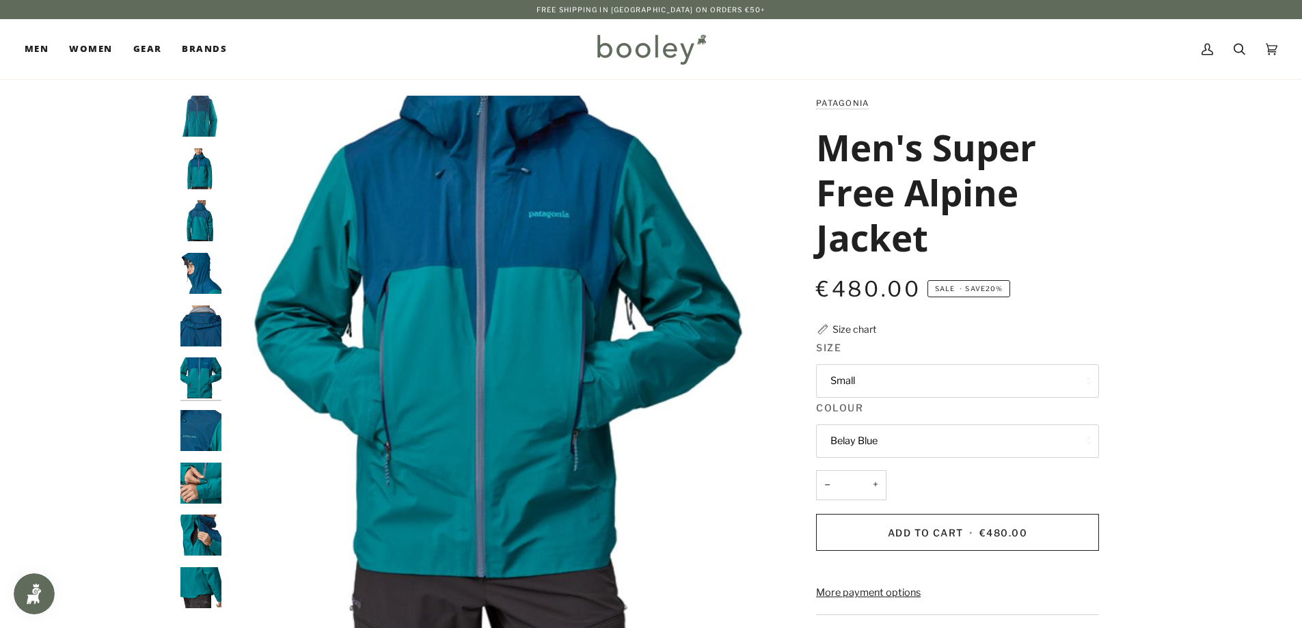
click at [204, 420] on img "Patagonia Men's Super Free Alpine Jacket - Booley Galway" at bounding box center [200, 430] width 41 height 41
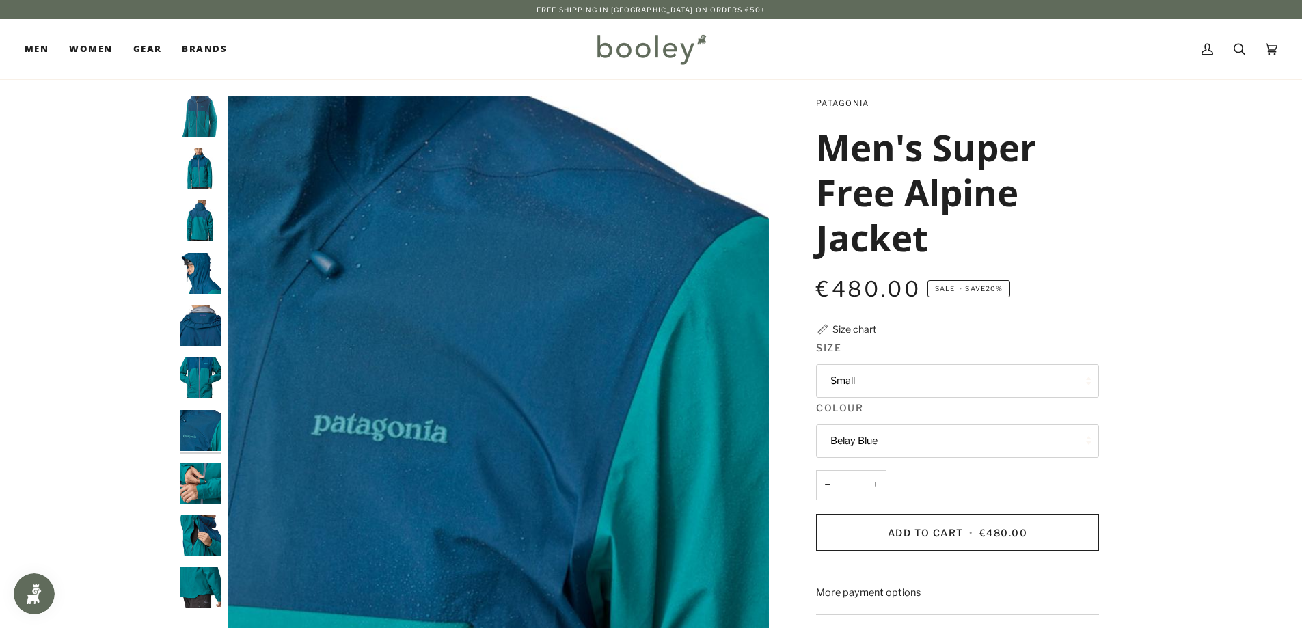
click at [211, 485] on img "Patagonia Men's Super Free Alpine Jacket - Booley Galway" at bounding box center [200, 483] width 41 height 41
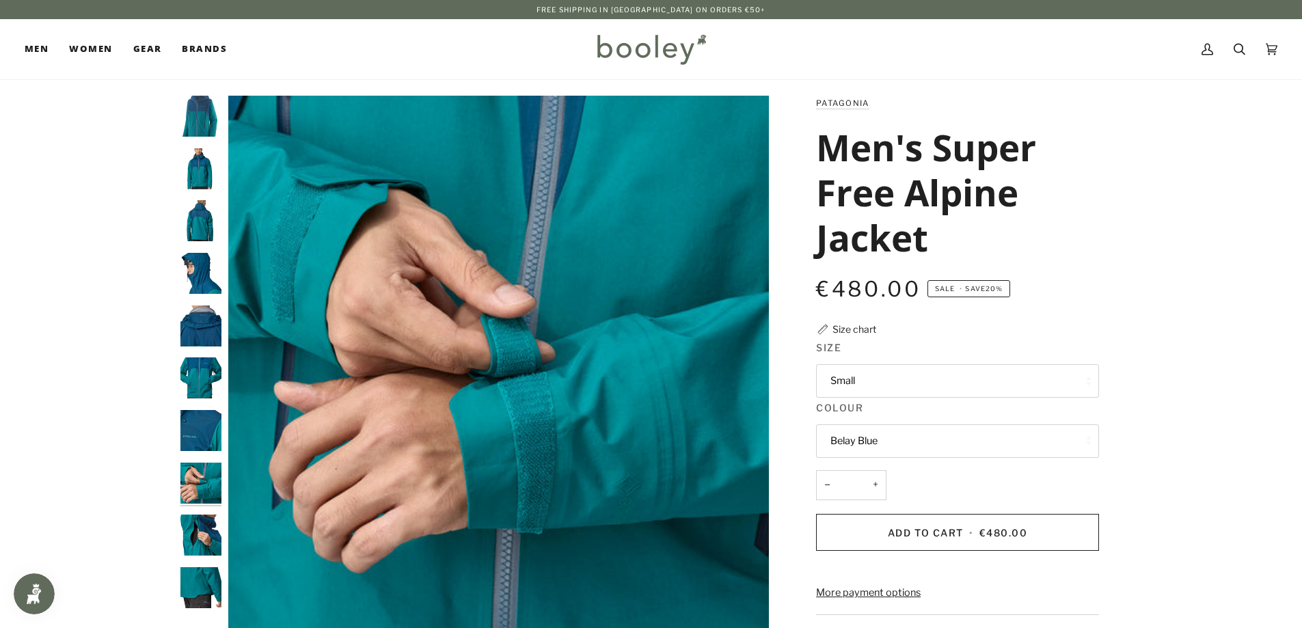
click at [206, 537] on img "Patagonia Men's Super Free Alpine Jacket - Booley Galway" at bounding box center [200, 534] width 41 height 41
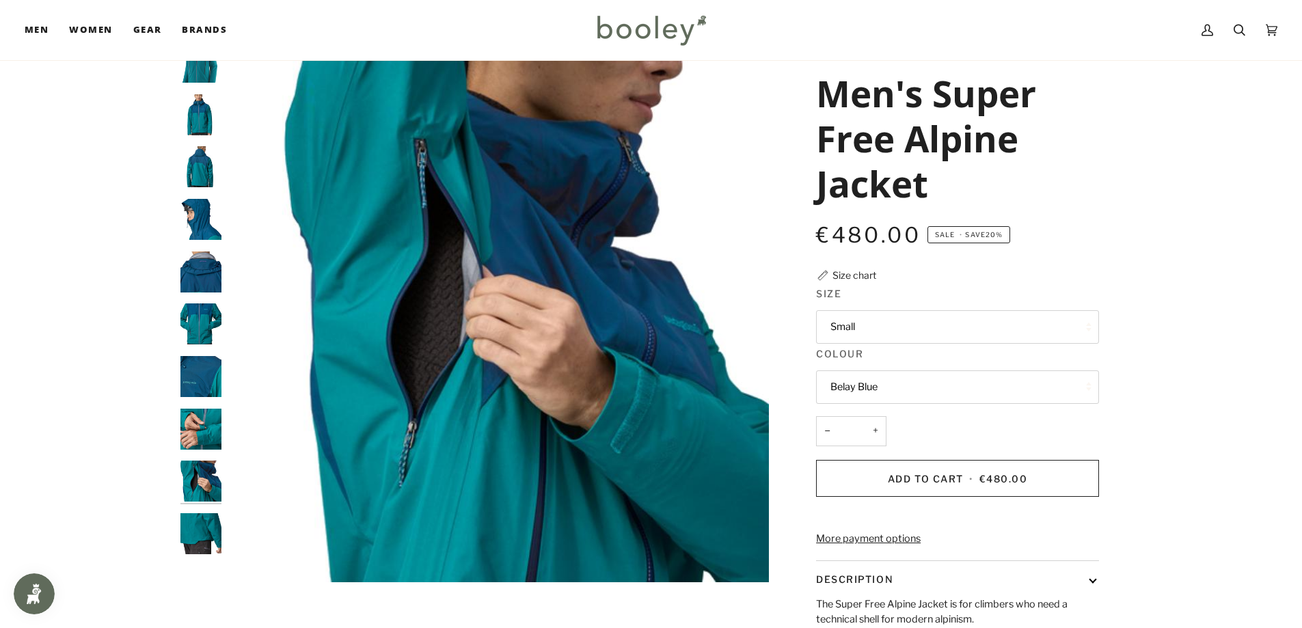
scroll to position [68, 0]
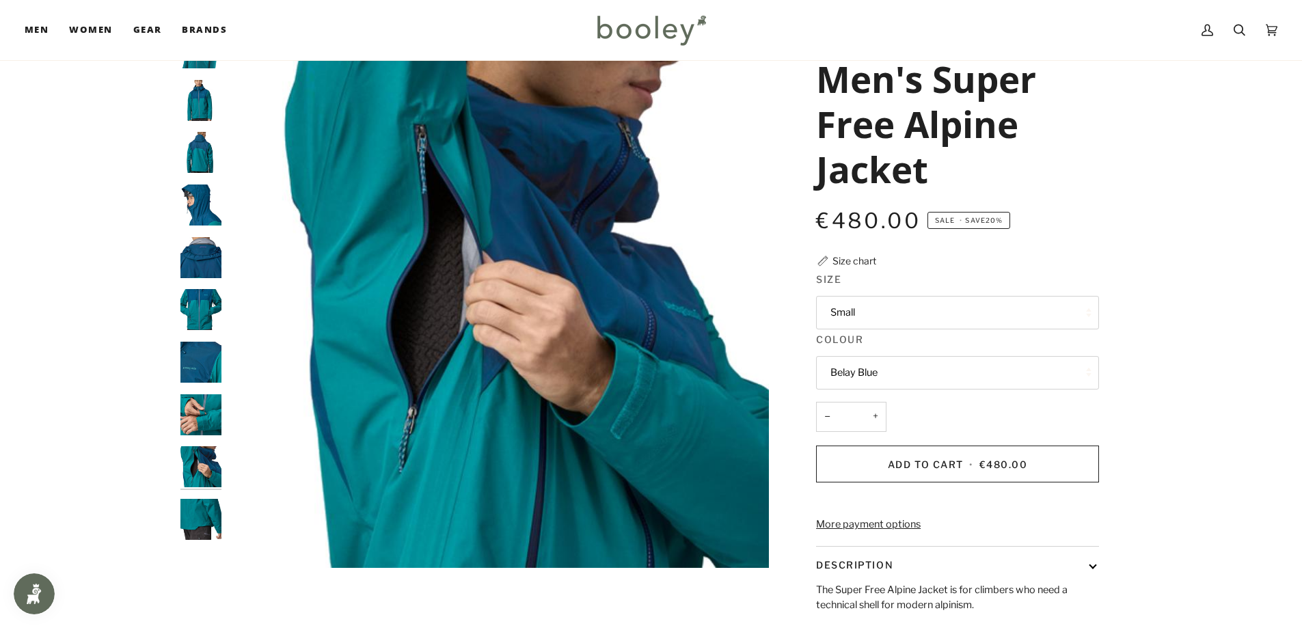
click at [206, 517] on img "Patagonia Men's Super Free Alpine Jacket - Booley Galway" at bounding box center [200, 519] width 41 height 41
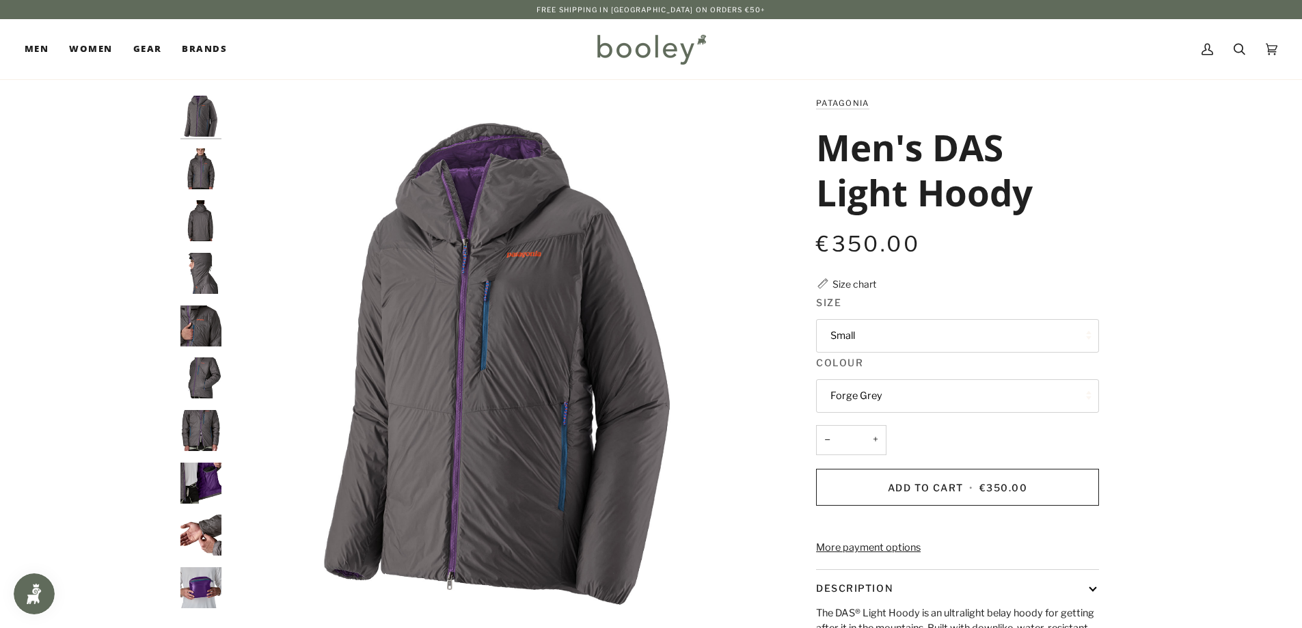
click at [197, 163] on img "Patagonia Men's DAS Light Hoody Forge Grey - Booley Galway" at bounding box center [200, 168] width 41 height 41
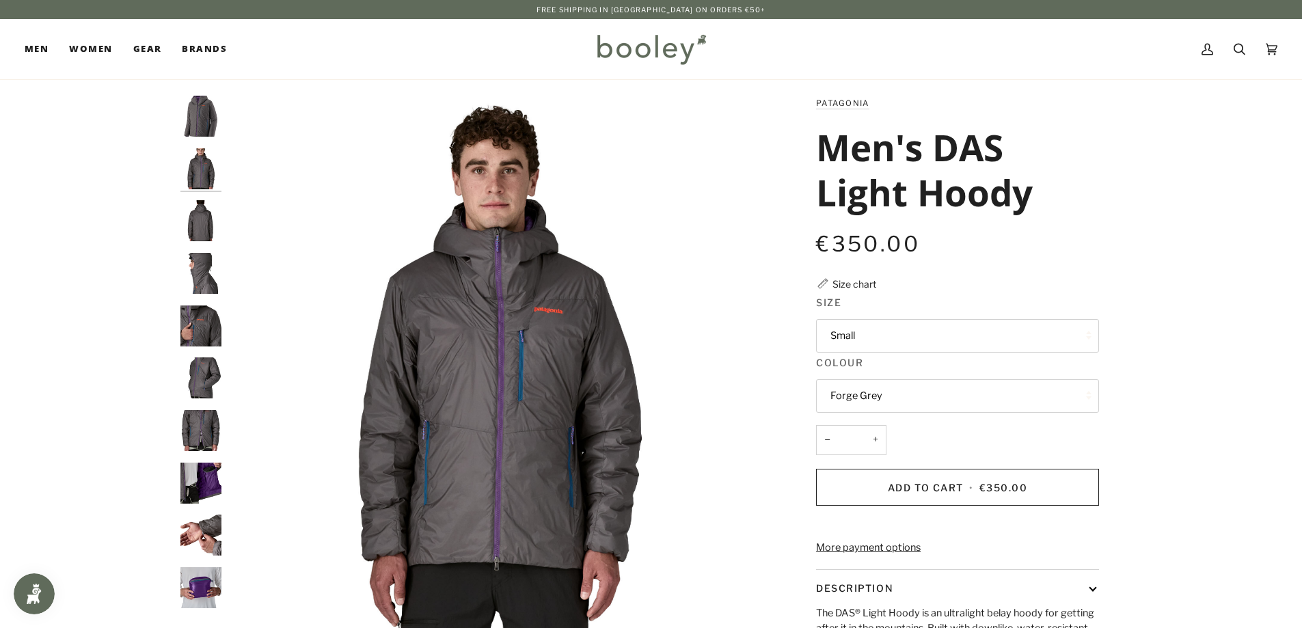
click at [193, 224] on img "Patagonia Men's DAS Light Hoody Forge Grey - Booley Galway" at bounding box center [200, 220] width 41 height 41
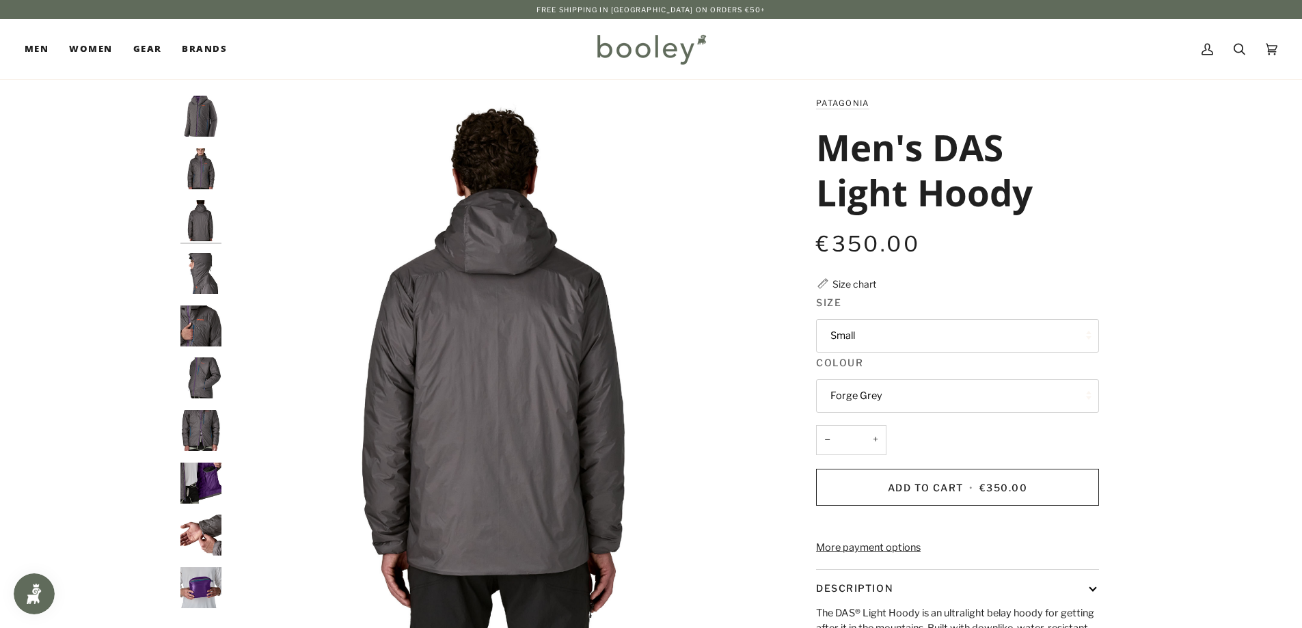
click at [193, 258] on img "Patagonia Men's DAS Light Hoody Forge Grey - Booley Galway" at bounding box center [200, 273] width 41 height 41
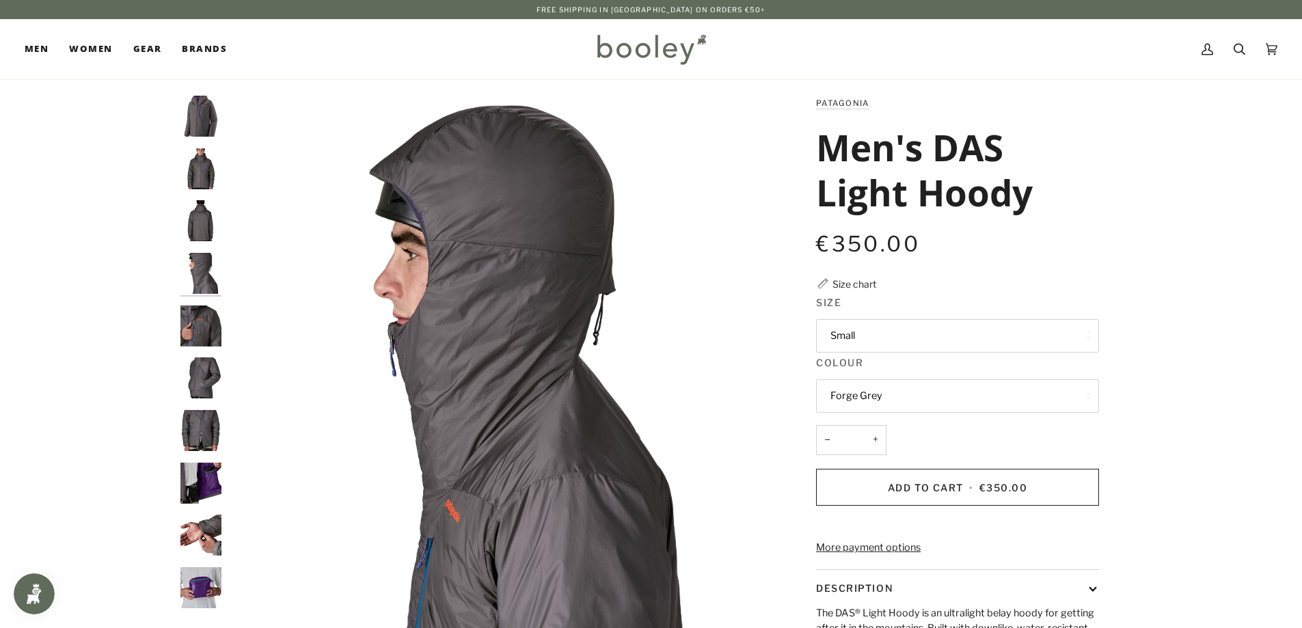
click at [189, 297] on div at bounding box center [204, 358] width 48 height 524
click at [189, 363] on img "Patagonia Men's DAS Light Hoody Forge Grey - Booley Galway" at bounding box center [200, 377] width 41 height 41
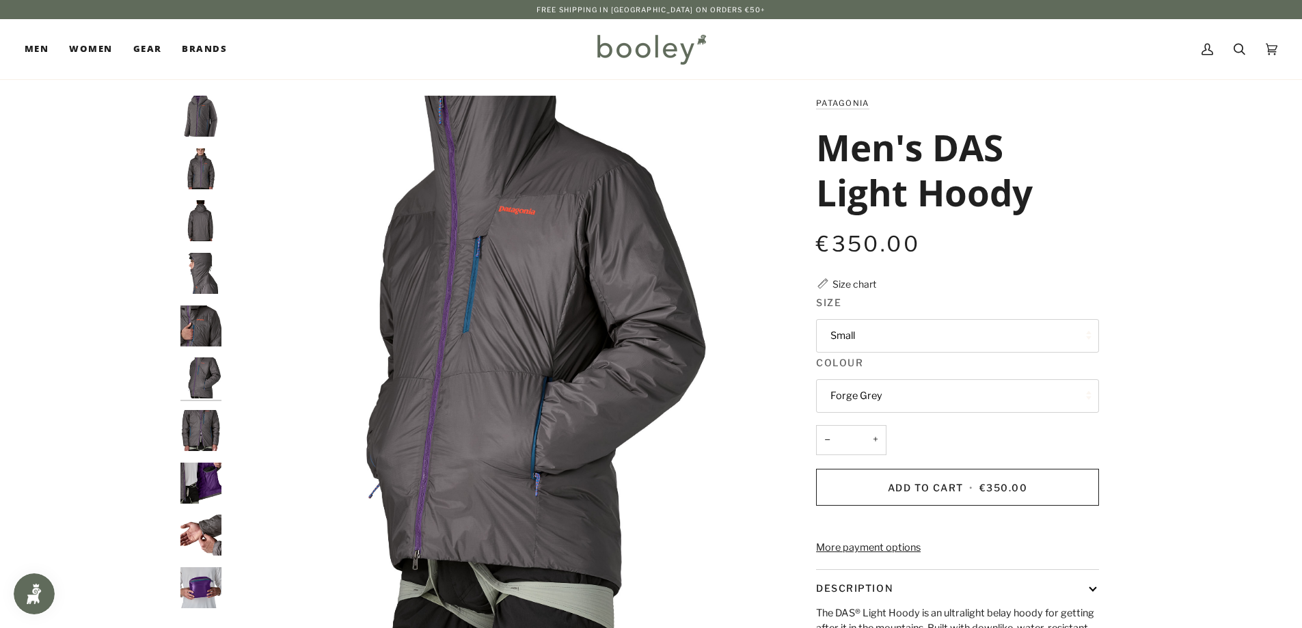
click at [191, 417] on img "Patagonia Men's DAS Light Hoody Forge Grey - Booley Galway" at bounding box center [200, 430] width 41 height 41
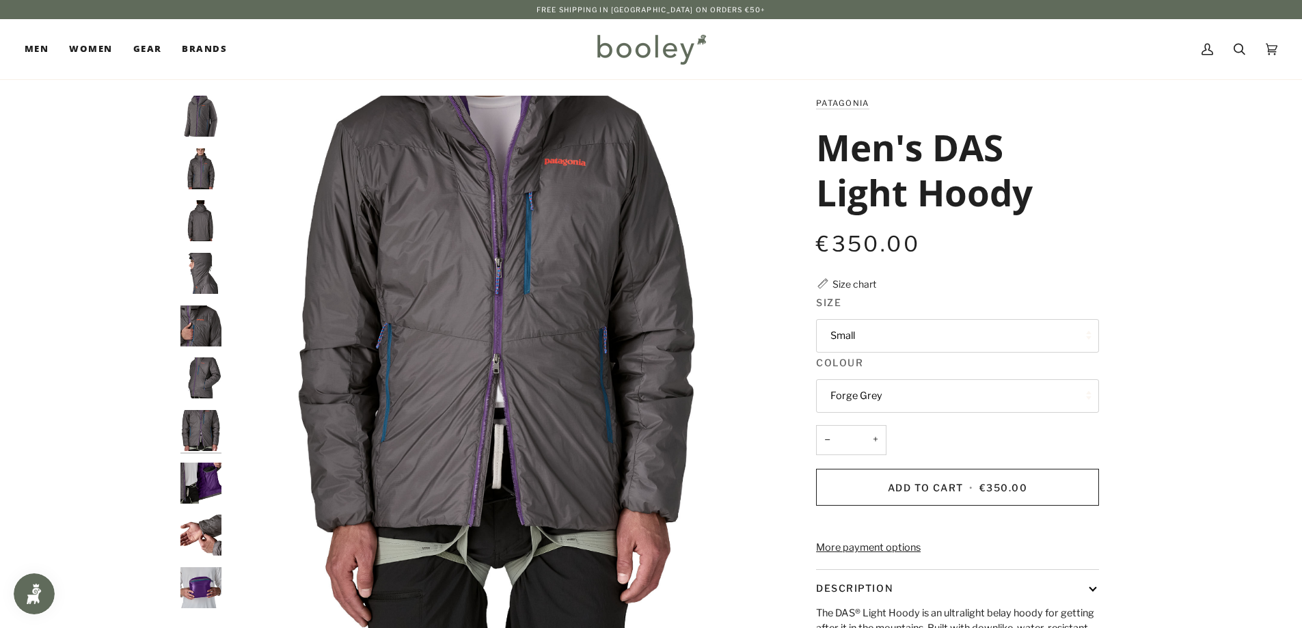
click at [200, 489] on img "Patagonia Men's DAS Light Hoody Forge Grey - Booley Galway" at bounding box center [200, 483] width 41 height 41
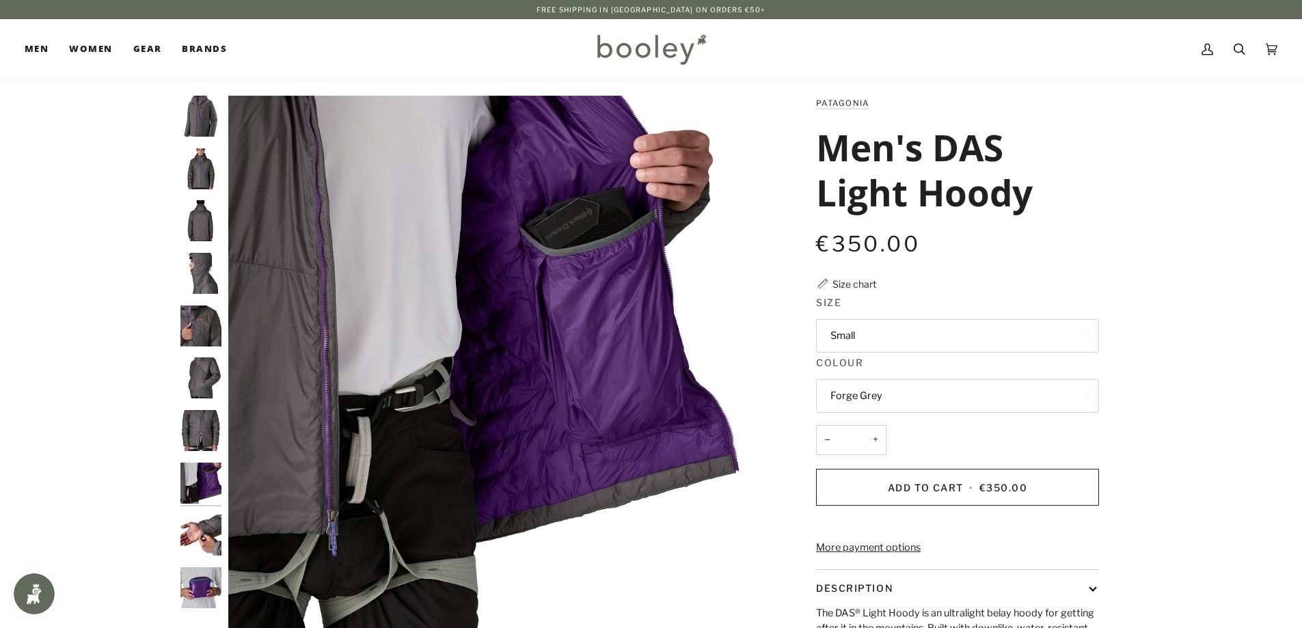
click at [196, 523] on img "Patagonia Men's DAS Light Hoody Forge Grey - Booley Galway" at bounding box center [200, 534] width 41 height 41
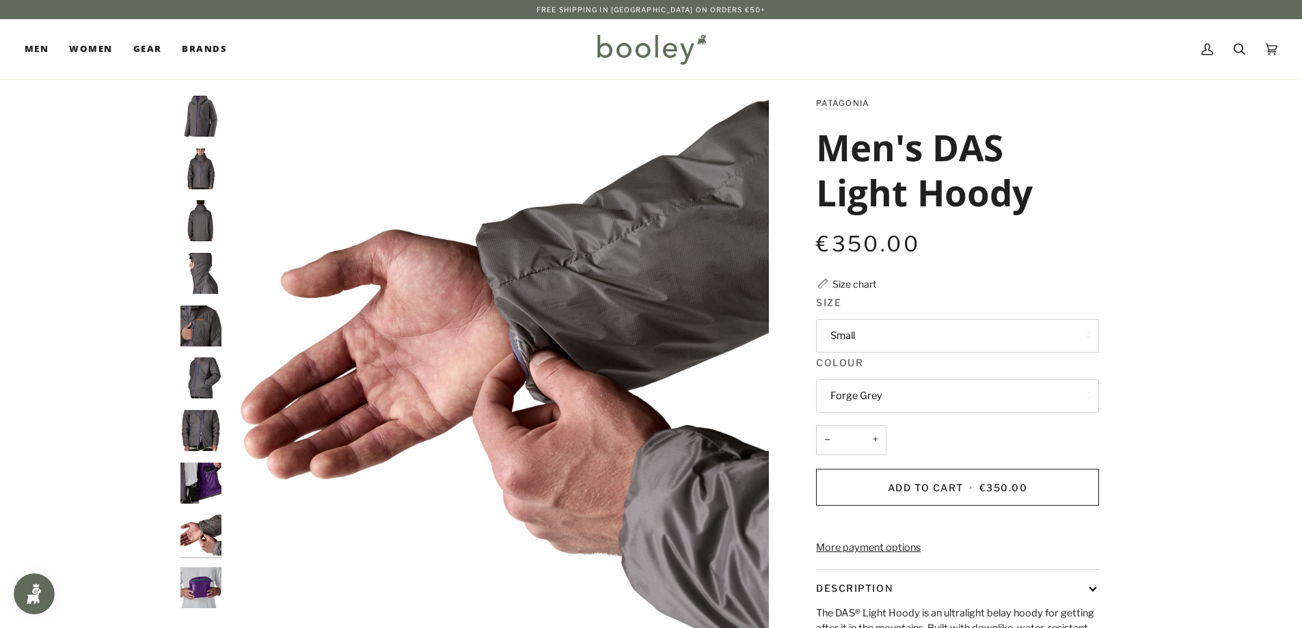
click at [201, 577] on img "Patagonia Men's DAS Light Hoody Forge Grey - Booley Galway" at bounding box center [200, 587] width 41 height 41
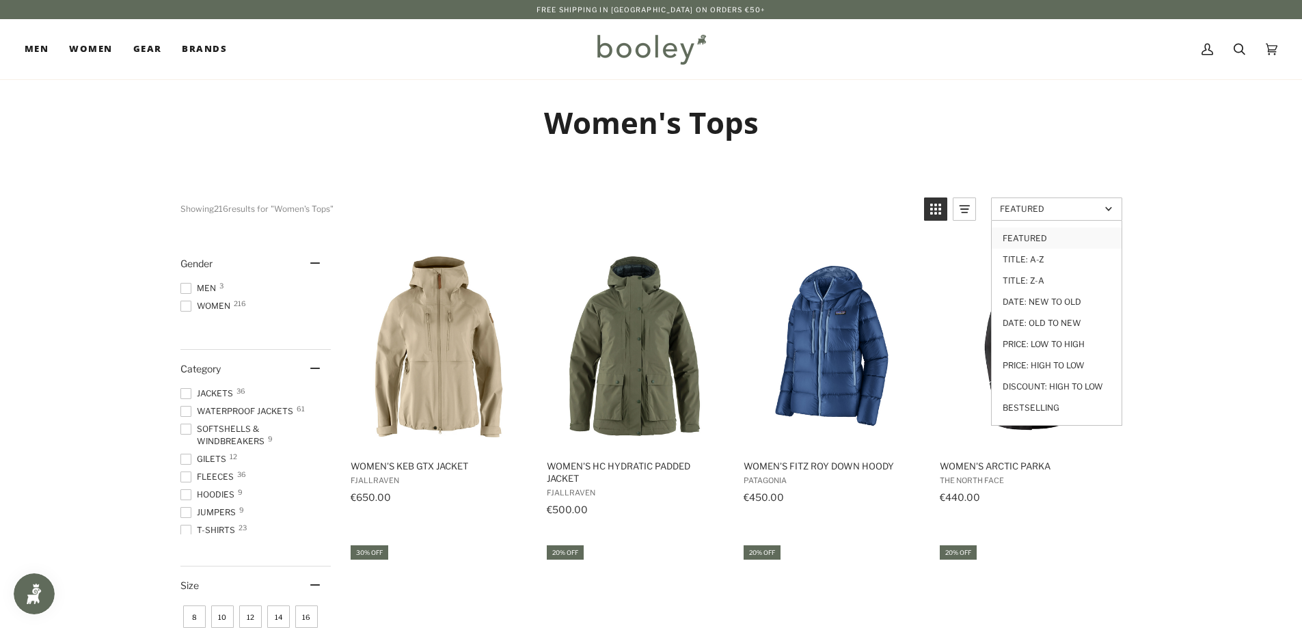
click at [1048, 215] on link "Featured" at bounding box center [1056, 208] width 131 height 23
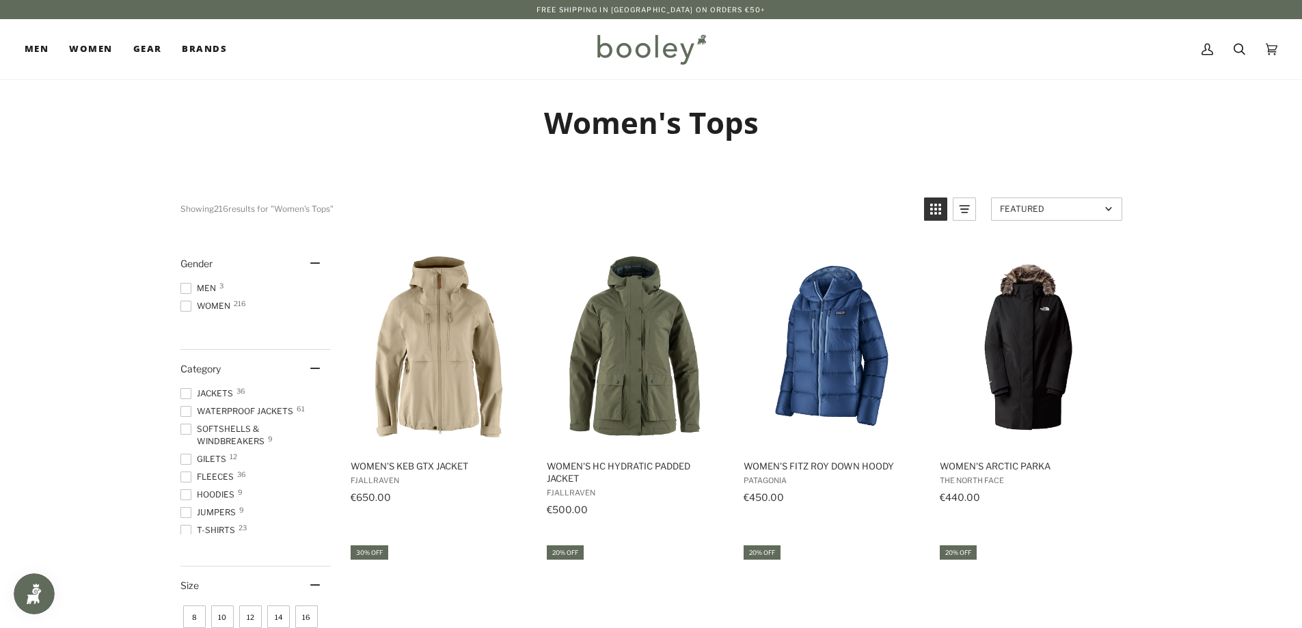
click at [1048, 215] on link "Featured" at bounding box center [1056, 208] width 131 height 23
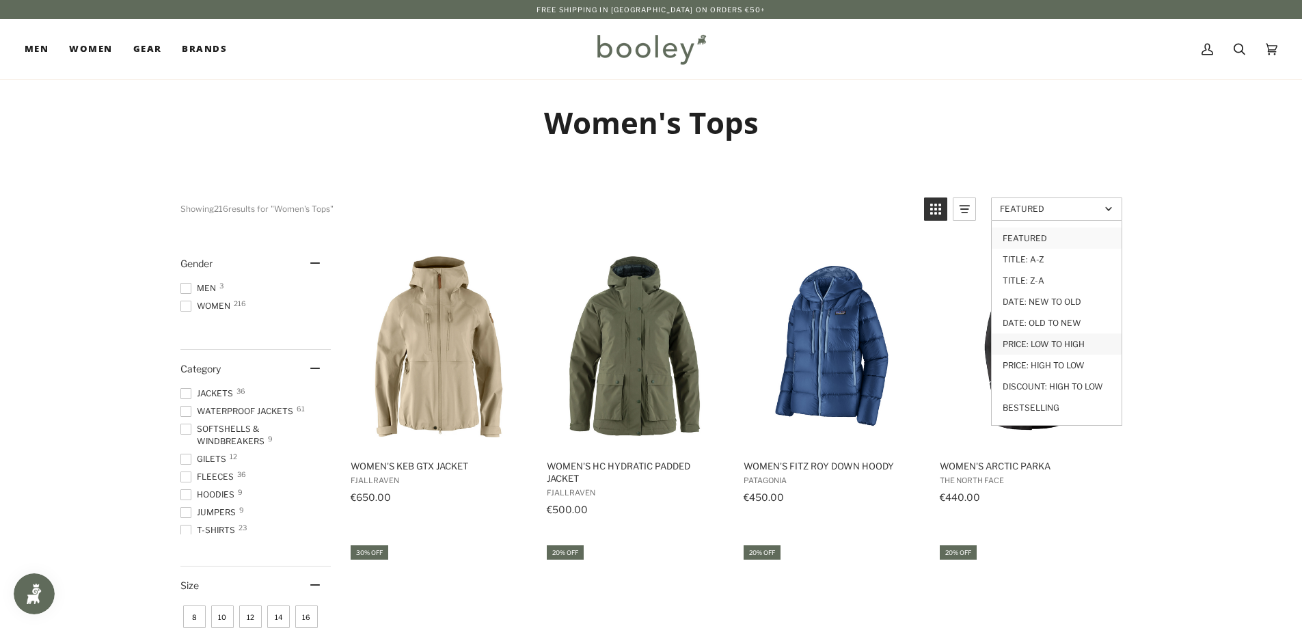
click at [1058, 346] on link "Price: Low to High" at bounding box center [1056, 343] width 130 height 21
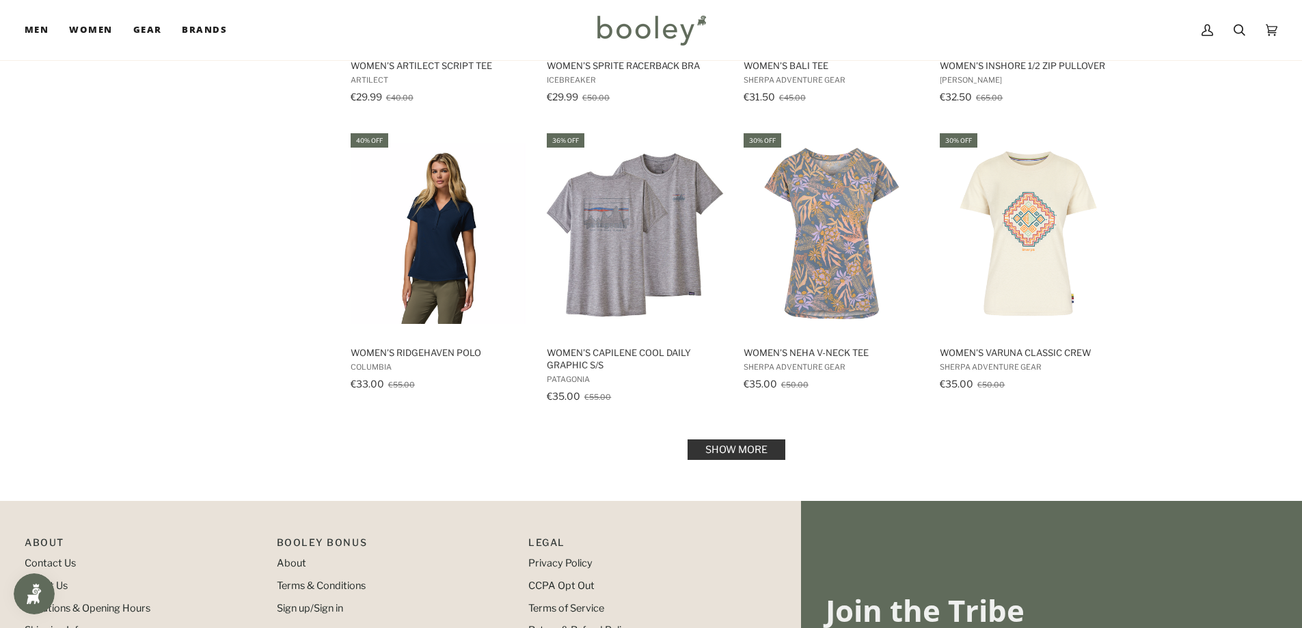
scroll to position [1298, 0]
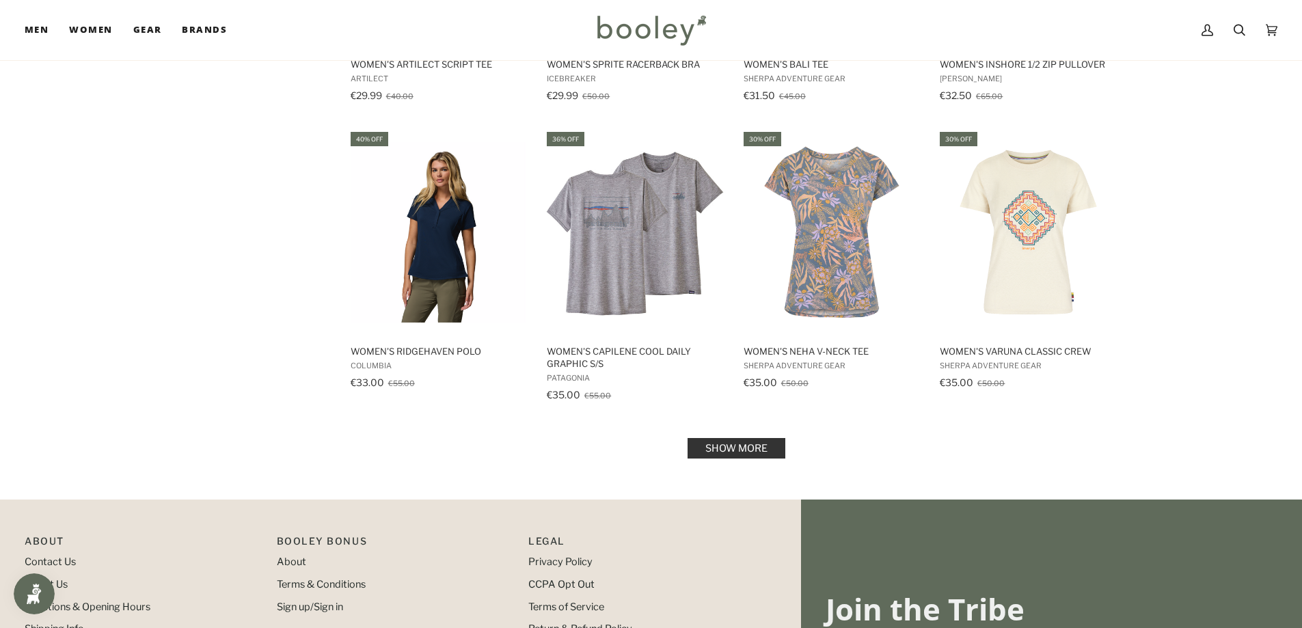
click at [767, 438] on link "Show more" at bounding box center [736, 448] width 98 height 20
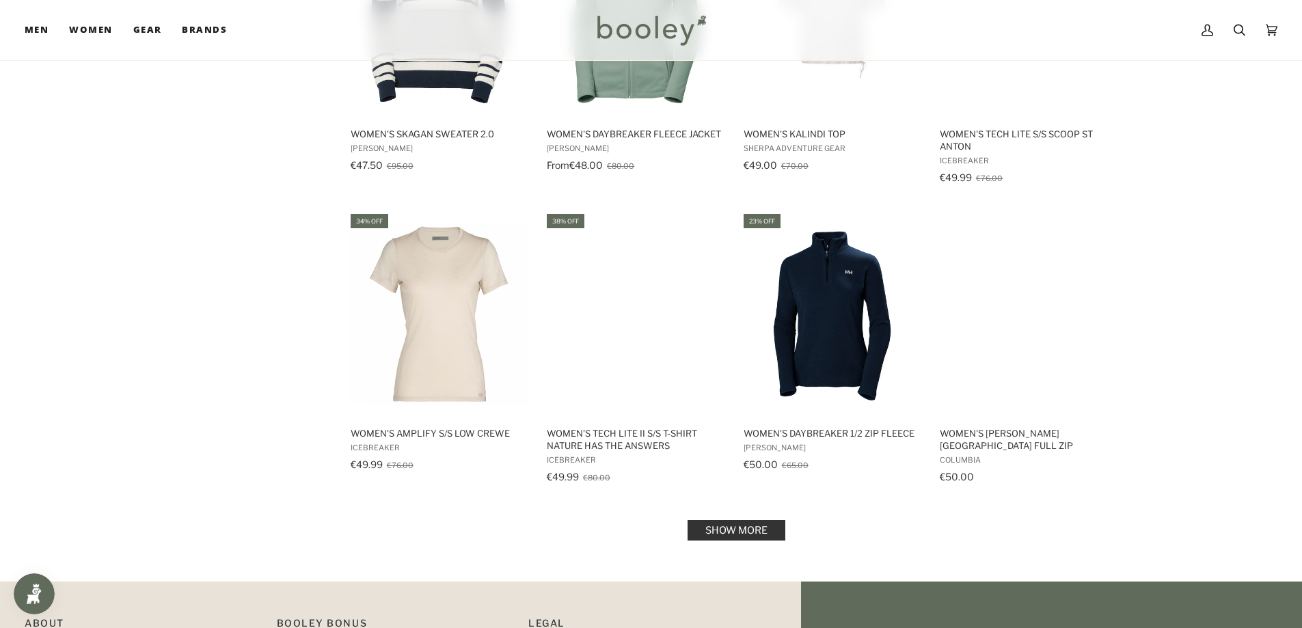
scroll to position [2733, 0]
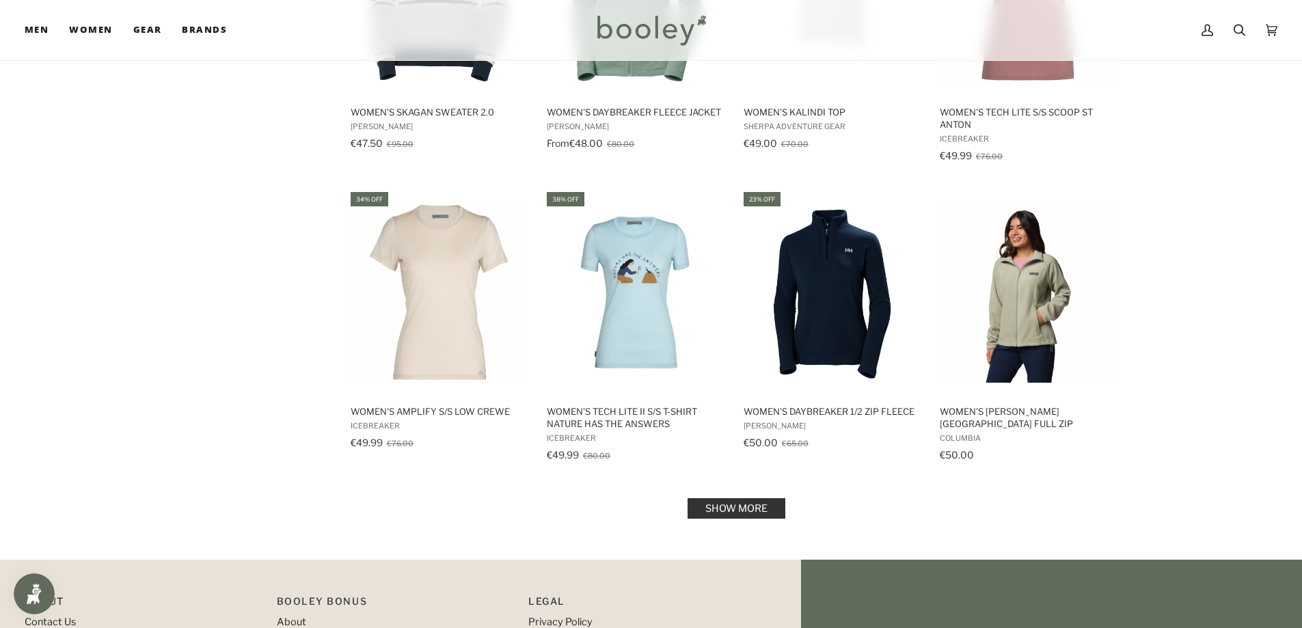
click at [747, 498] on link "Show more" at bounding box center [736, 508] width 98 height 20
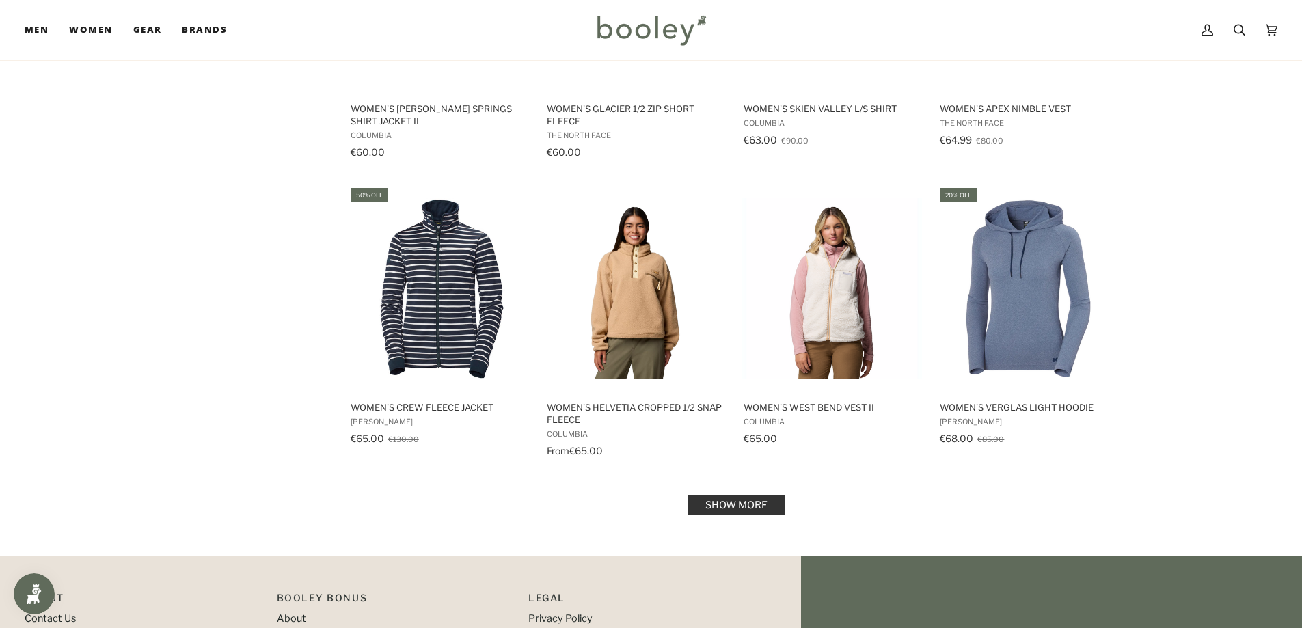
scroll to position [4236, 0]
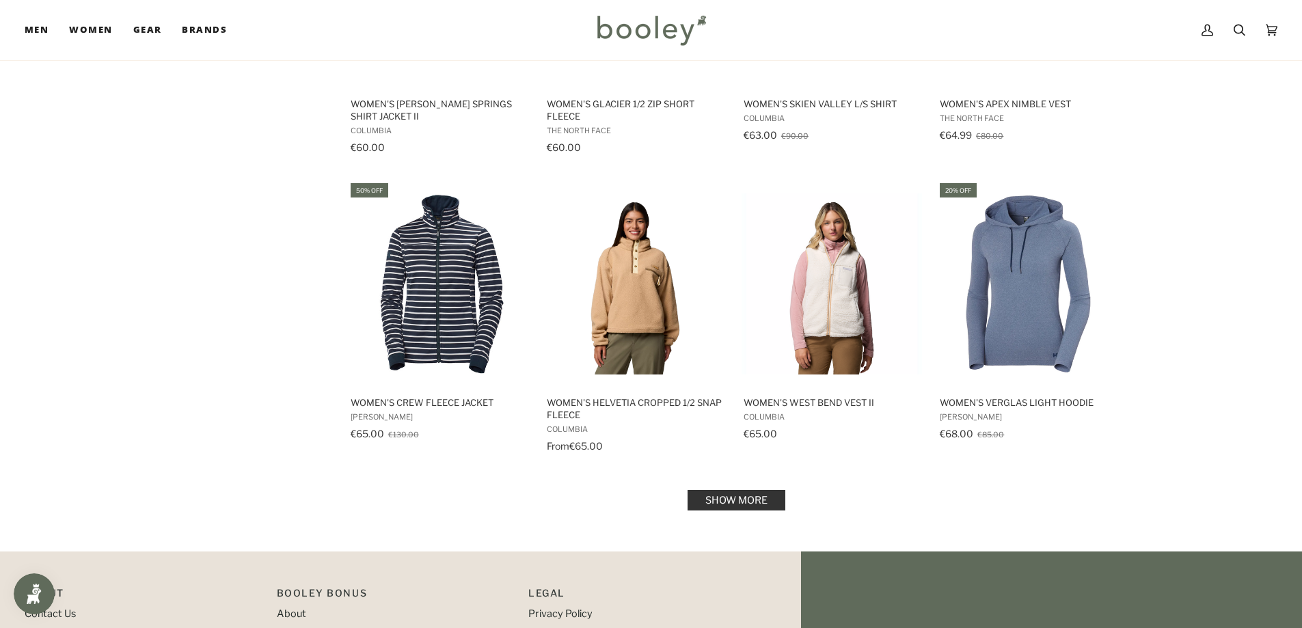
click at [761, 490] on link "Show more" at bounding box center [736, 500] width 98 height 20
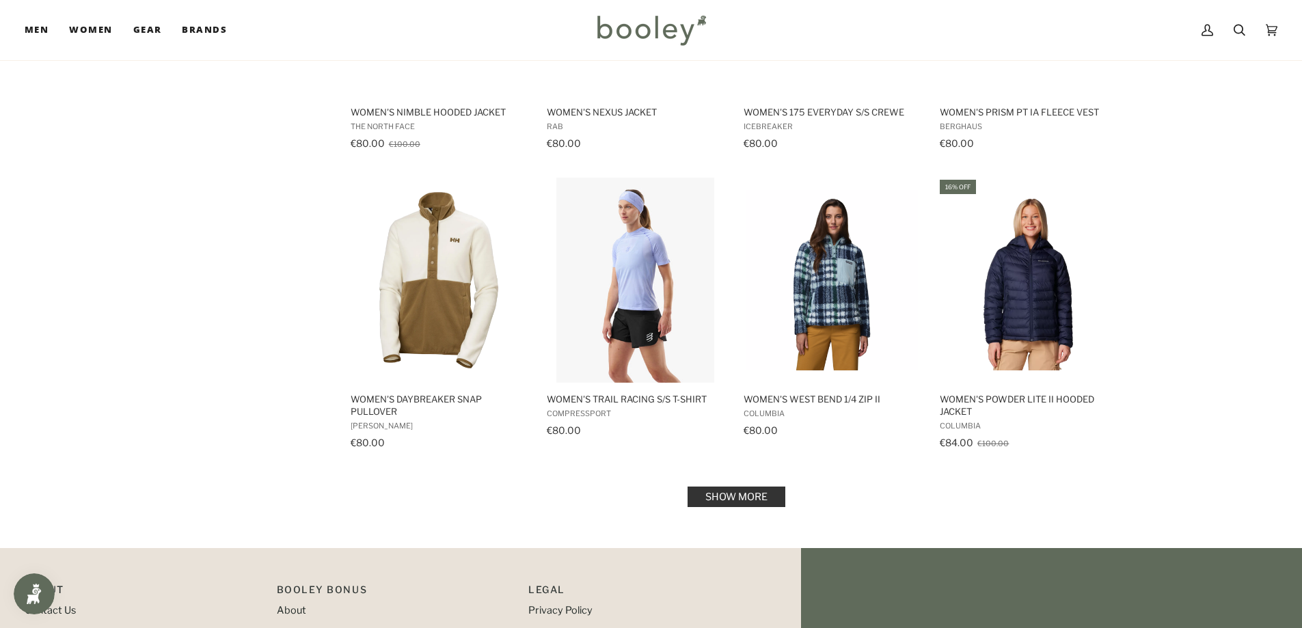
scroll to position [5739, 0]
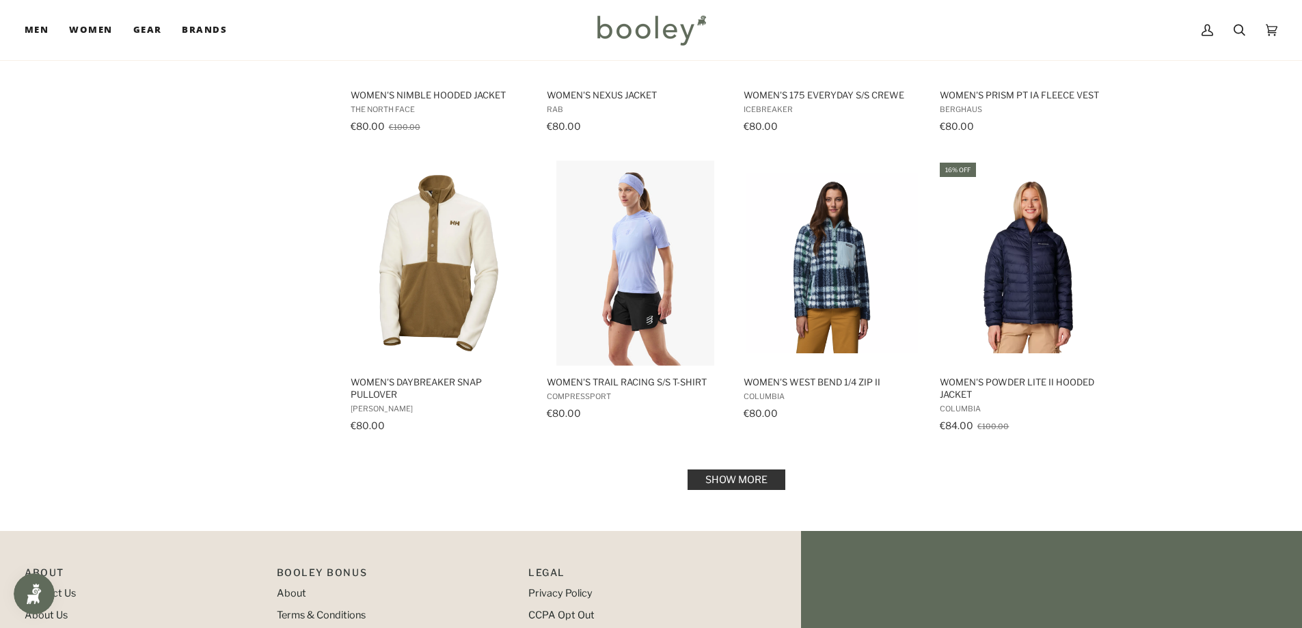
click at [741, 469] on link "Show more" at bounding box center [736, 479] width 98 height 20
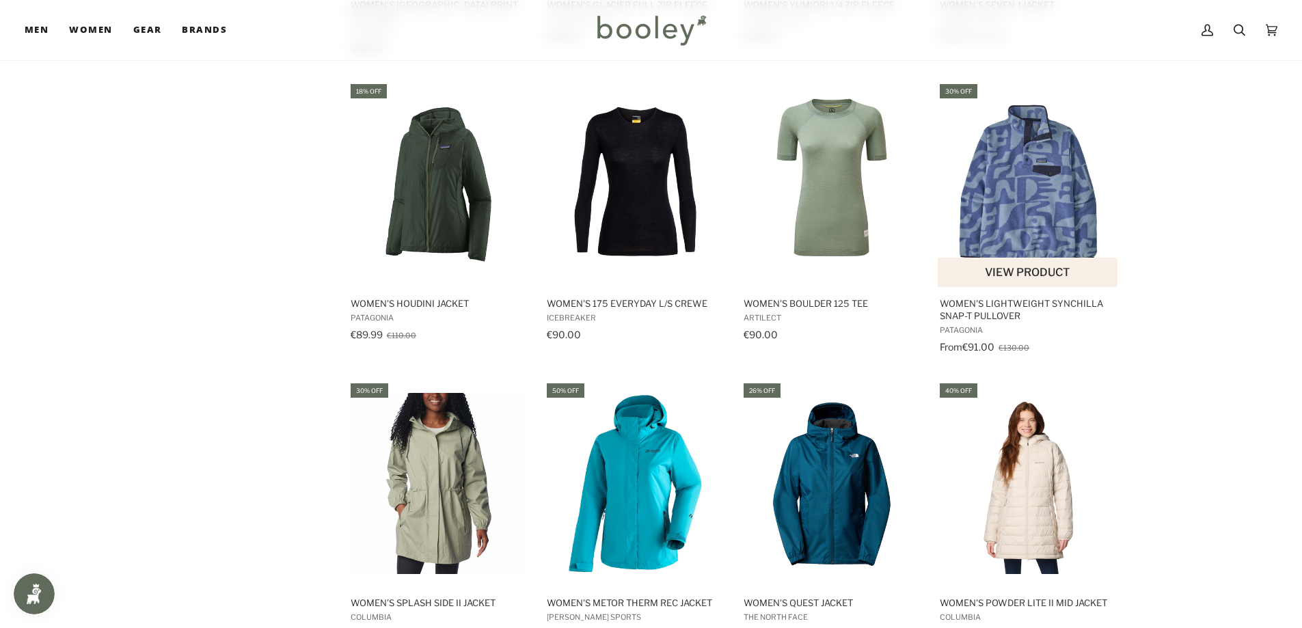
scroll to position [6491, 0]
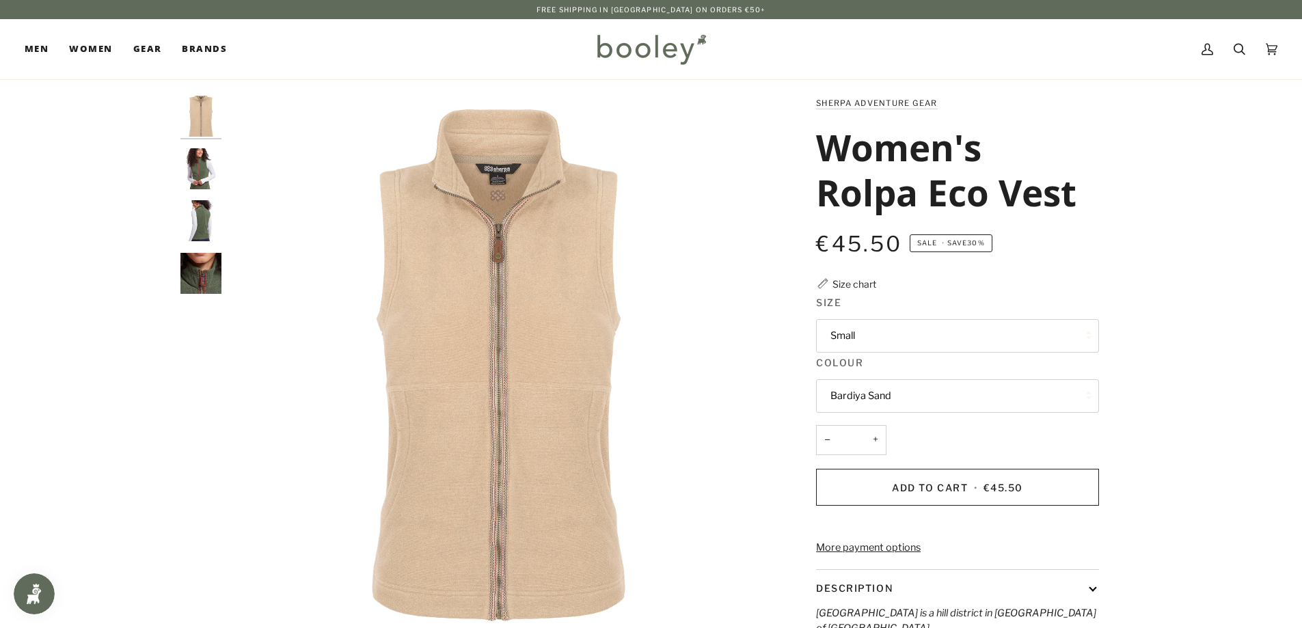
click at [201, 178] on img "Sherpa Adventure Gear Women's Rolpa Eco Vest - Booley Galway" at bounding box center [200, 168] width 41 height 41
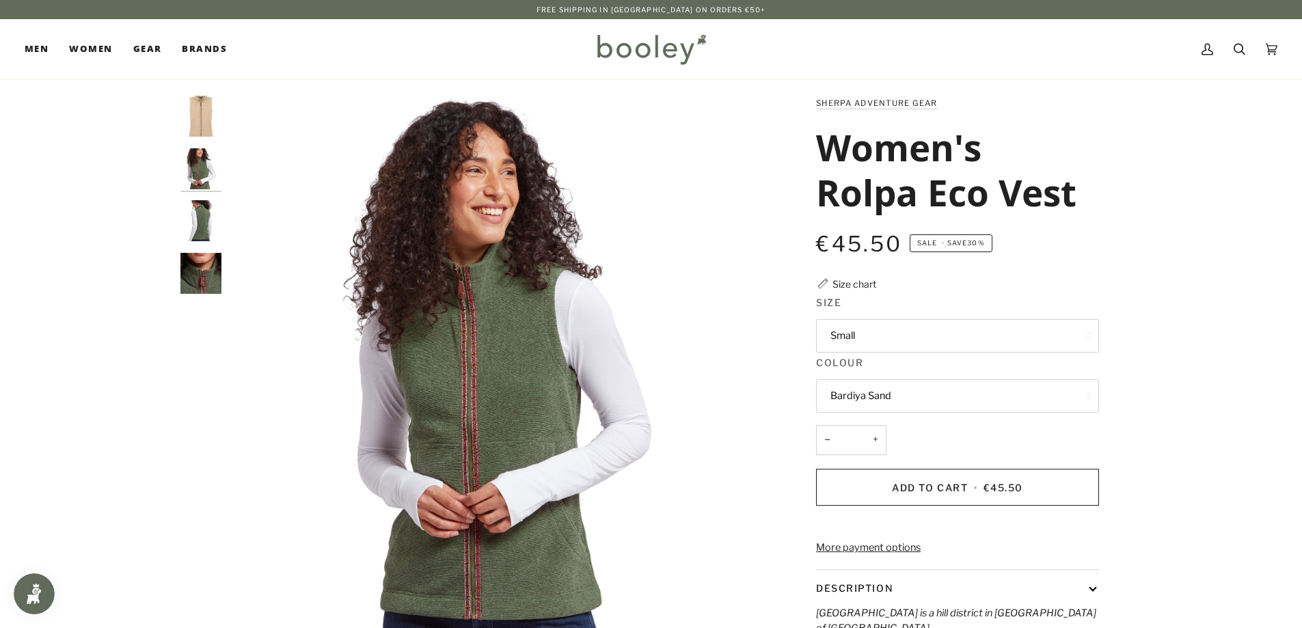
click at [199, 222] on img "Sherpa Adventure Gear Women's Rolpa Eco Vest - Booley Galway" at bounding box center [200, 220] width 41 height 41
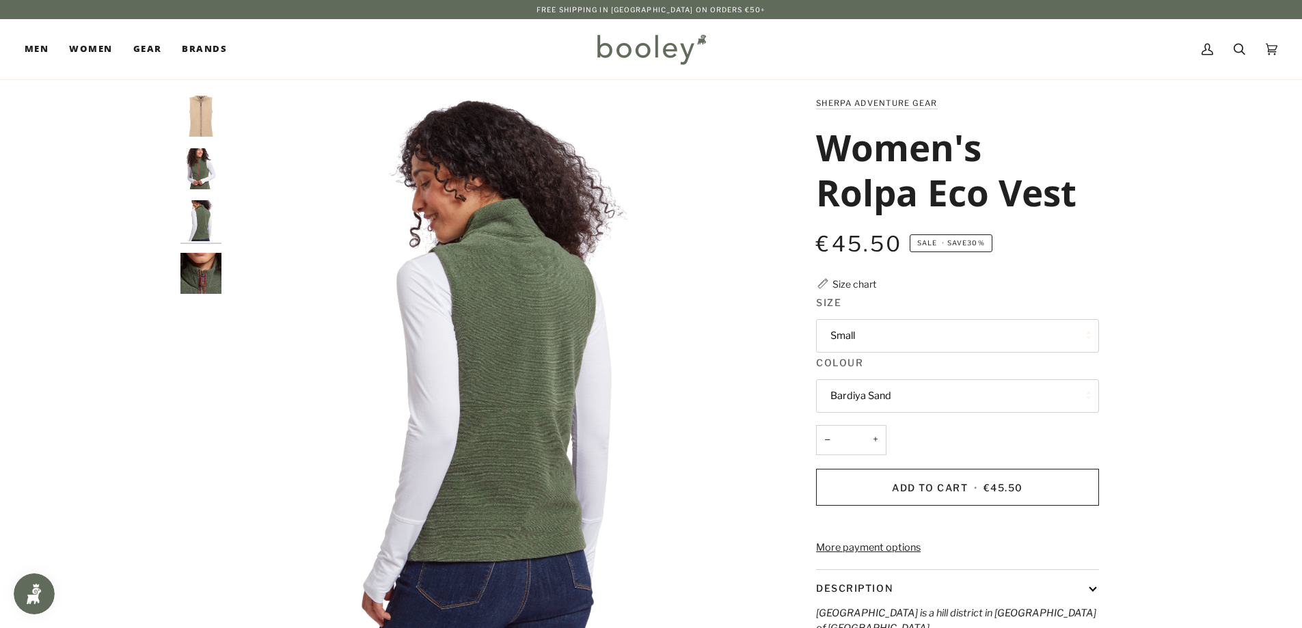
click at [197, 261] on img "Sherpa Adventure Gear Women's Rolpa Eco Vest - Booley Galway" at bounding box center [200, 273] width 41 height 41
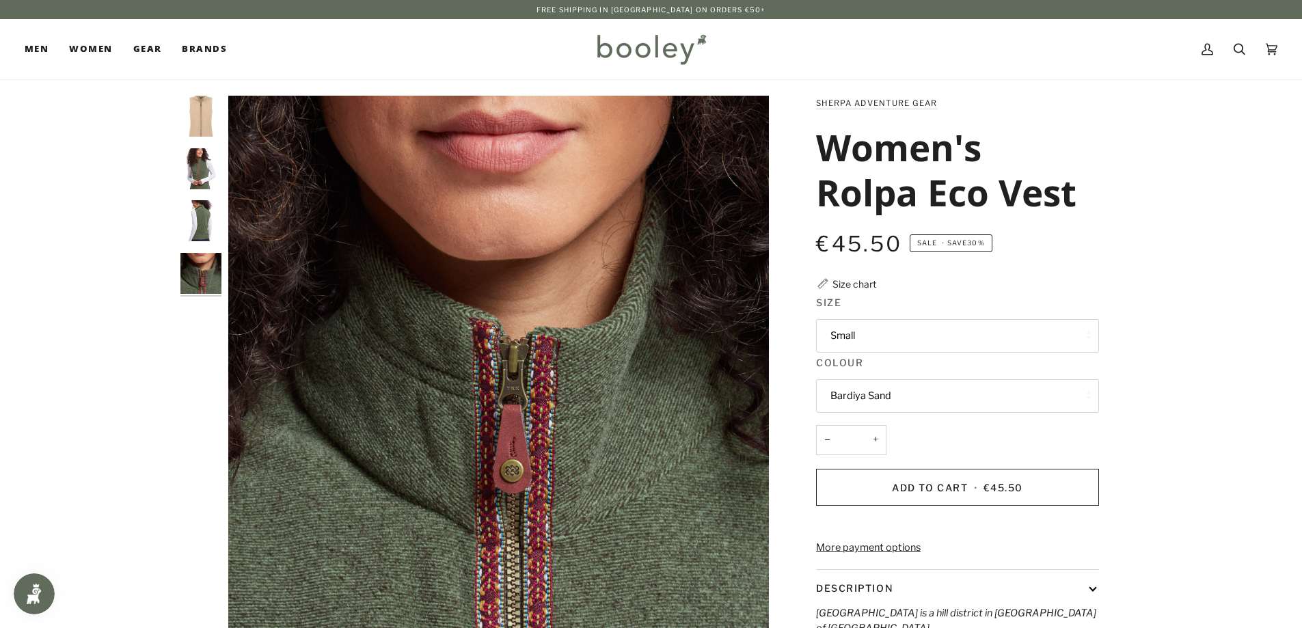
click at [204, 113] on img "Sherpa Adventure Gear Women's Rolpa Eco Vest Bardiya Sand - Booley Galway" at bounding box center [200, 116] width 41 height 41
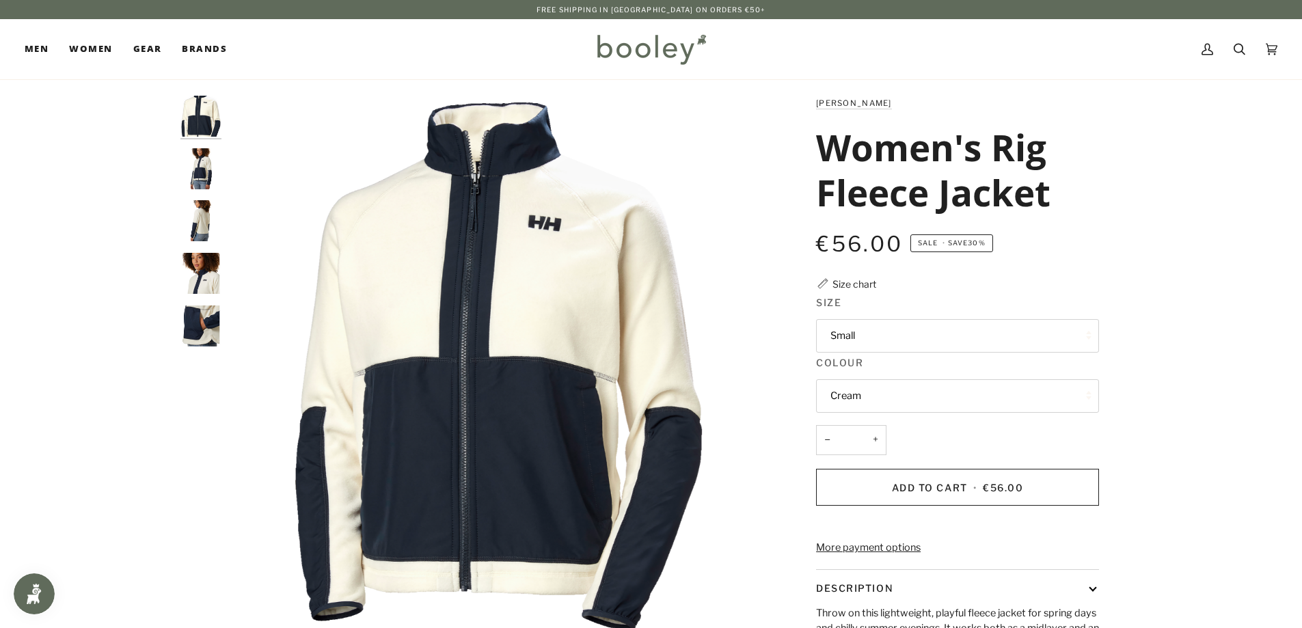
click at [202, 156] on img "Helly Hansen Women's Rig Fleece Jacket Cream - Booley Galway" at bounding box center [200, 168] width 41 height 41
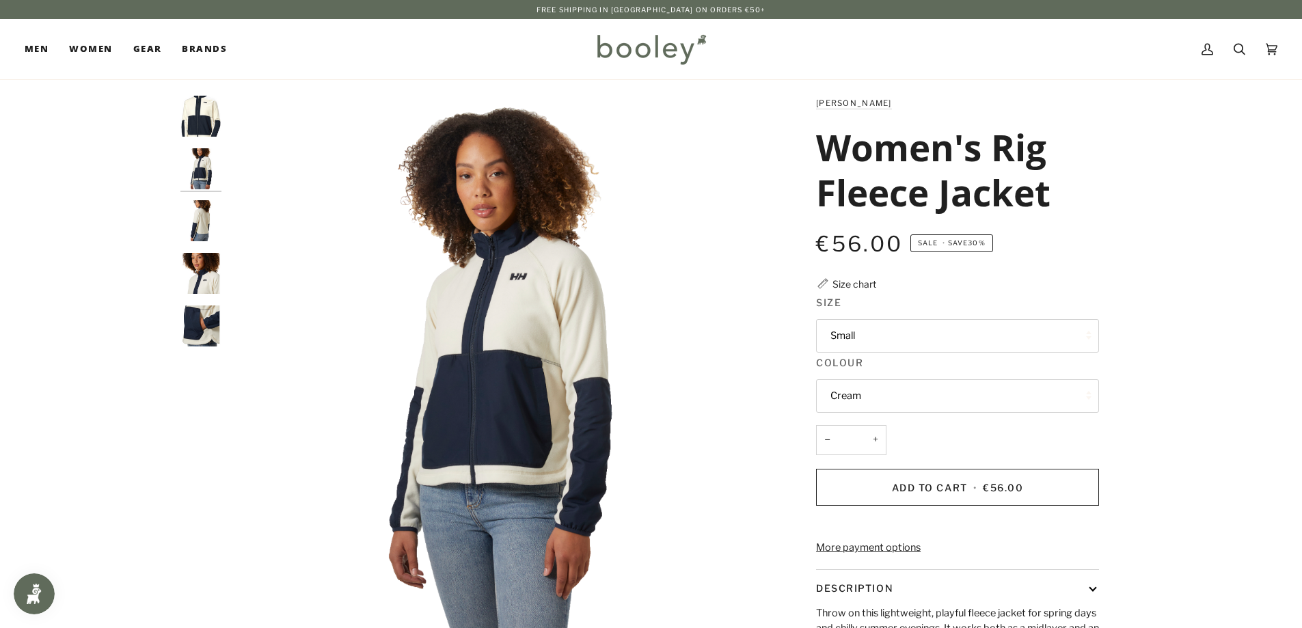
click at [198, 209] on img "Helly Hansen Women's Rig Fleece Jacket Cream - Booley Galway" at bounding box center [200, 220] width 41 height 41
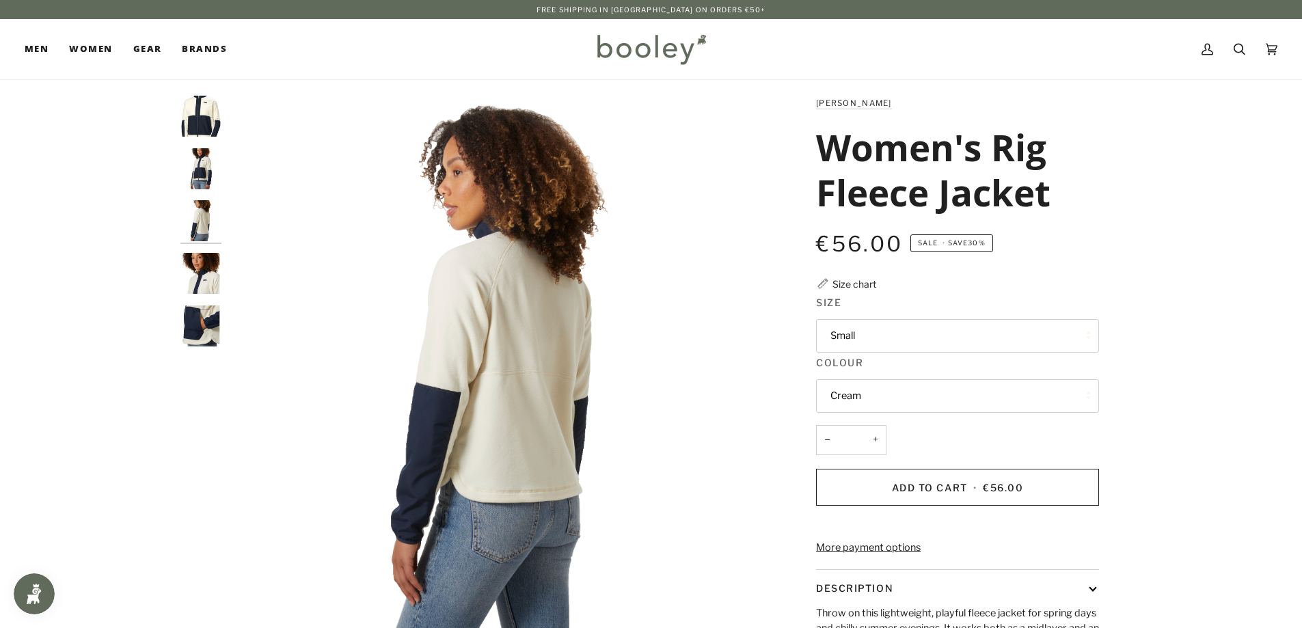
click at [204, 260] on img "Helly Hansen Women's Rig Fleece Jacket Cream - Booley Galway" at bounding box center [200, 273] width 41 height 41
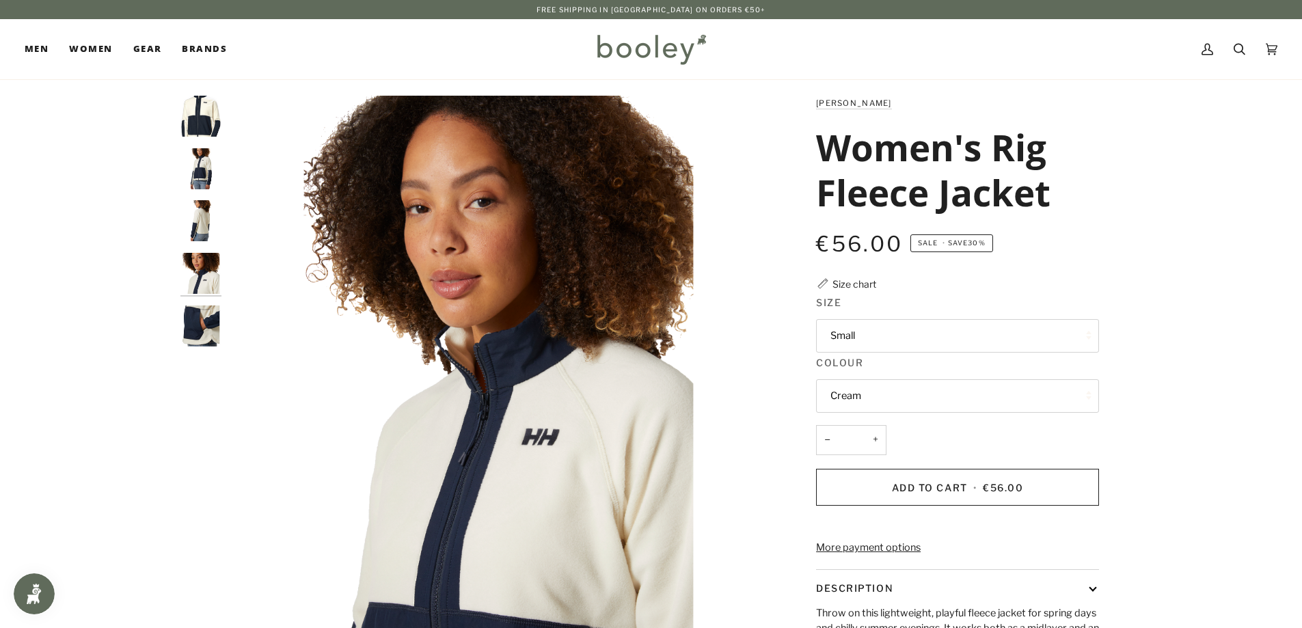
click at [198, 320] on img "Helly Hansen Women's Rig Fleece Jacket Cream - Booley Galway" at bounding box center [200, 325] width 41 height 41
